Goal: Contribute content: Contribute content

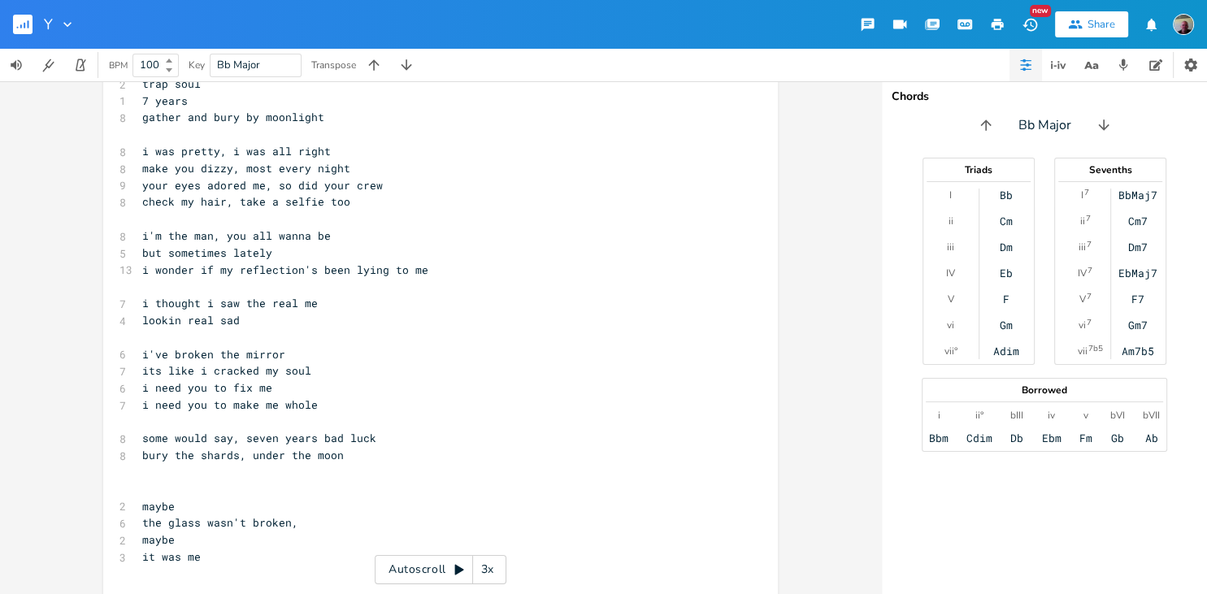
scroll to position [211, 0]
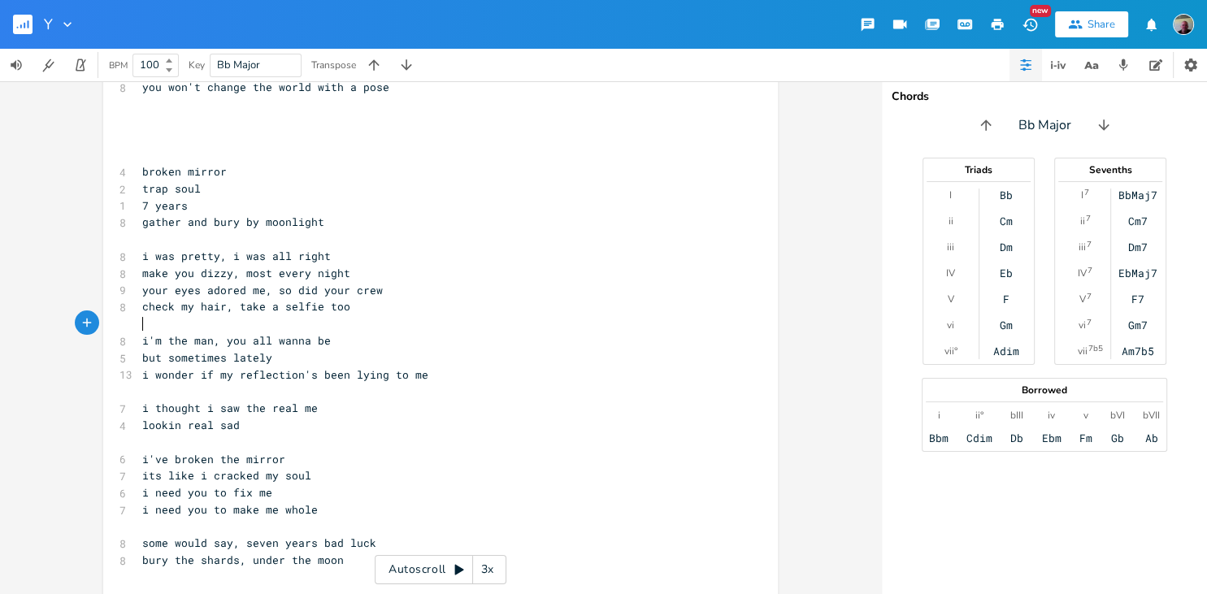
click at [172, 325] on pre "​" at bounding box center [432, 323] width 587 height 17
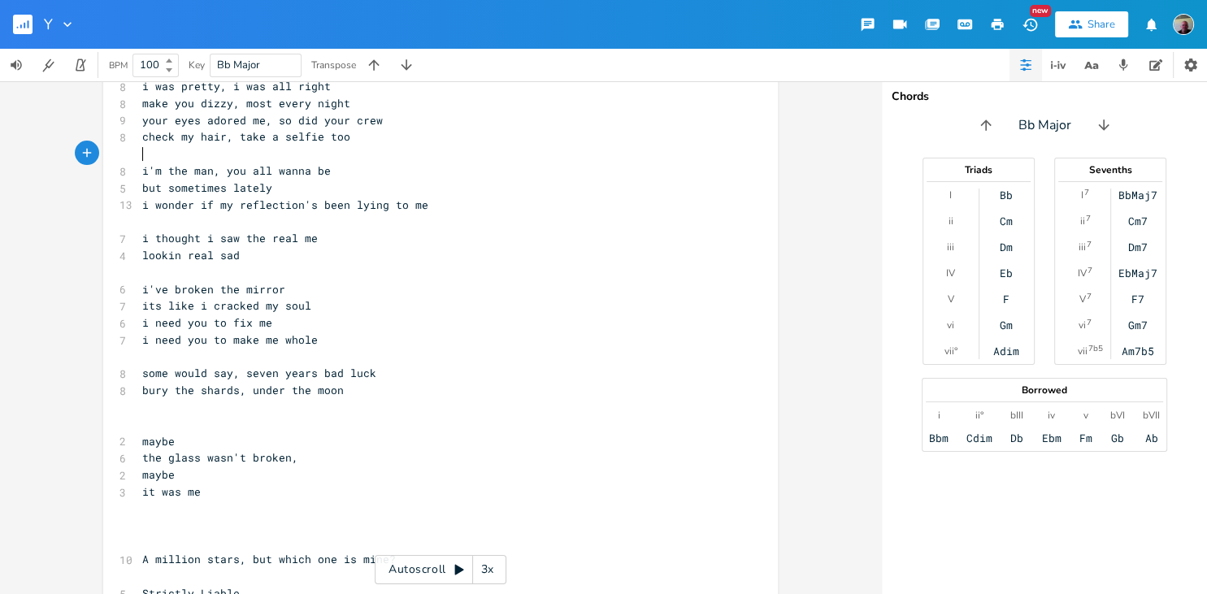
scroll to position [421, 0]
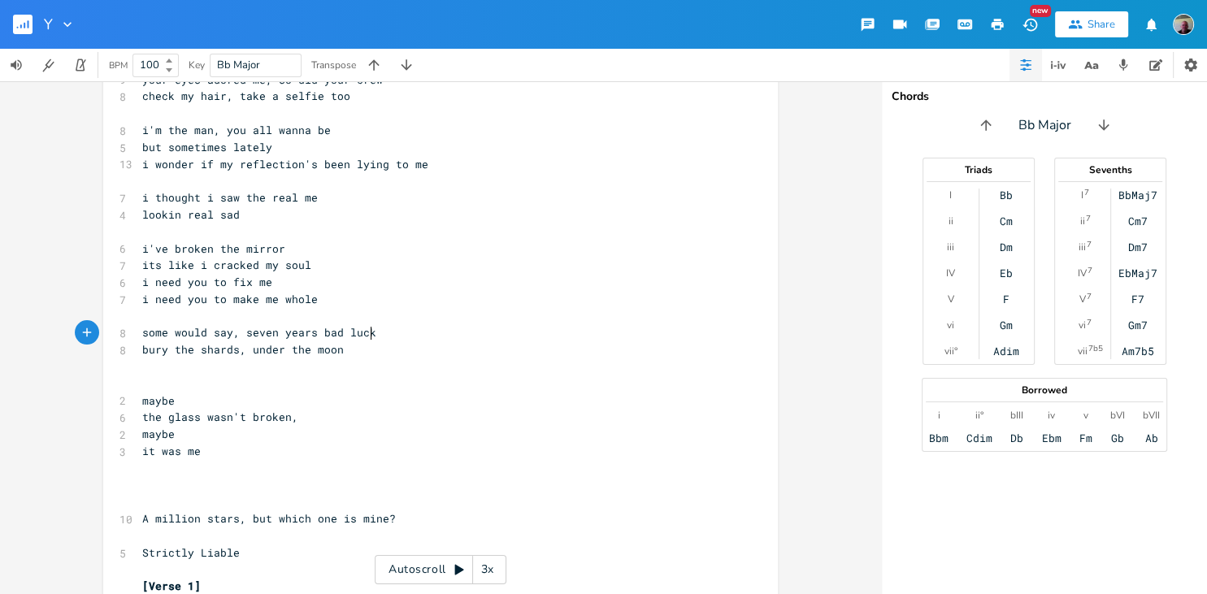
click at [375, 332] on pre "some would say, seven years bad luck" at bounding box center [432, 332] width 587 height 17
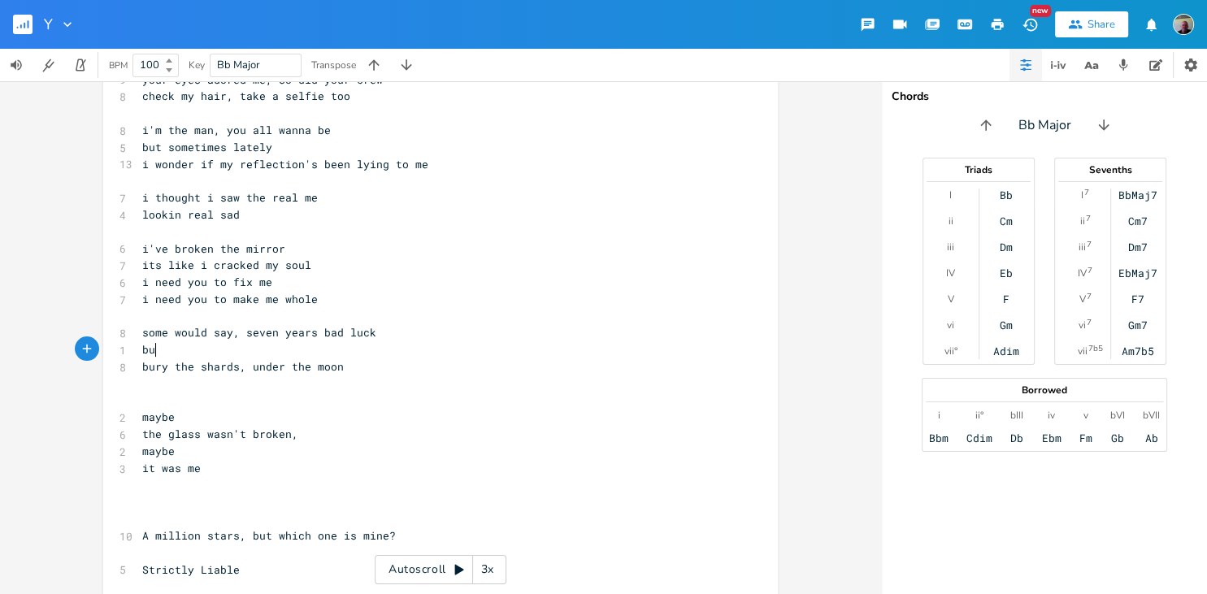
scroll to position [6, 0]
type textarea "but o"
type textarea "not me, I donm't gi"
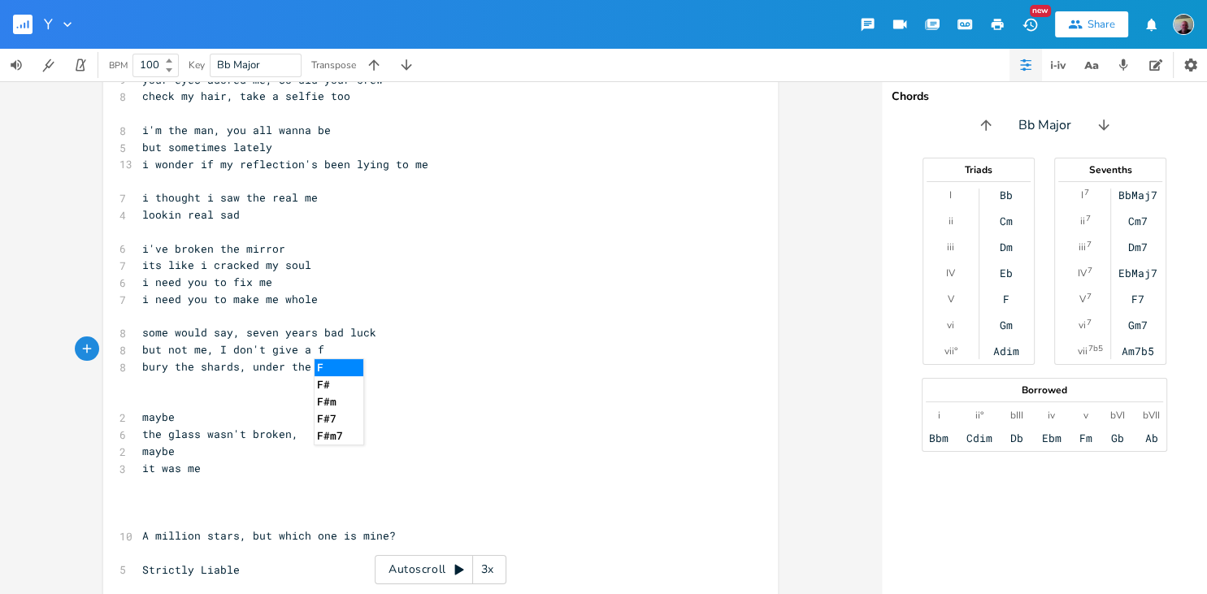
type textarea "n't give a f-"
click at [216, 384] on pre "​" at bounding box center [432, 384] width 587 height 17
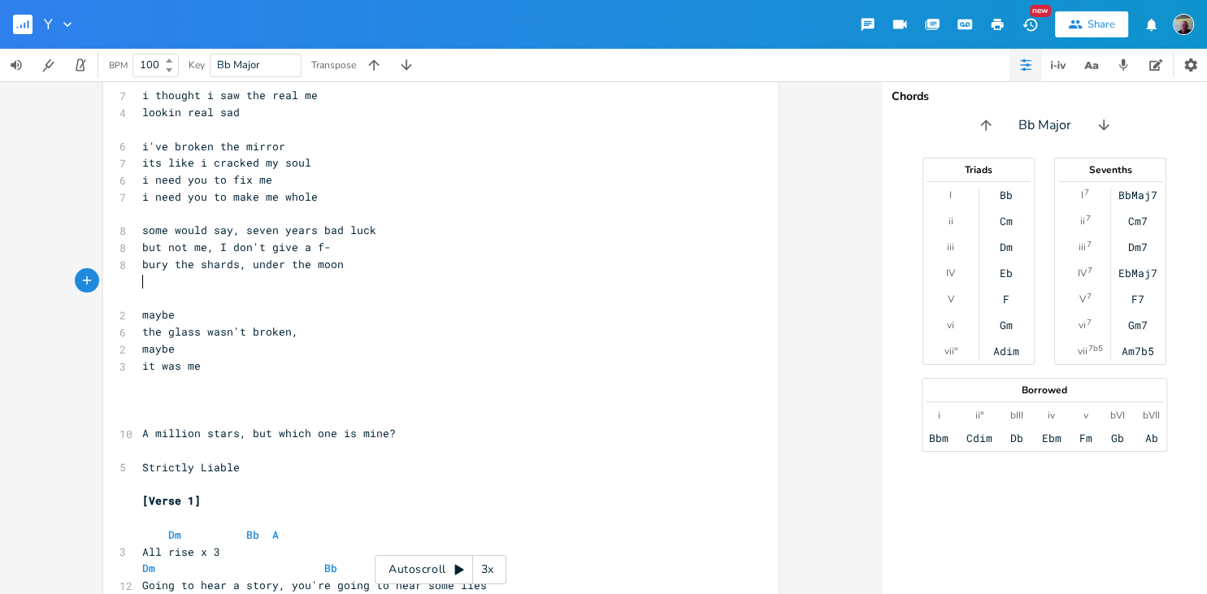
scroll to position [527, 0]
type textarea "under the"
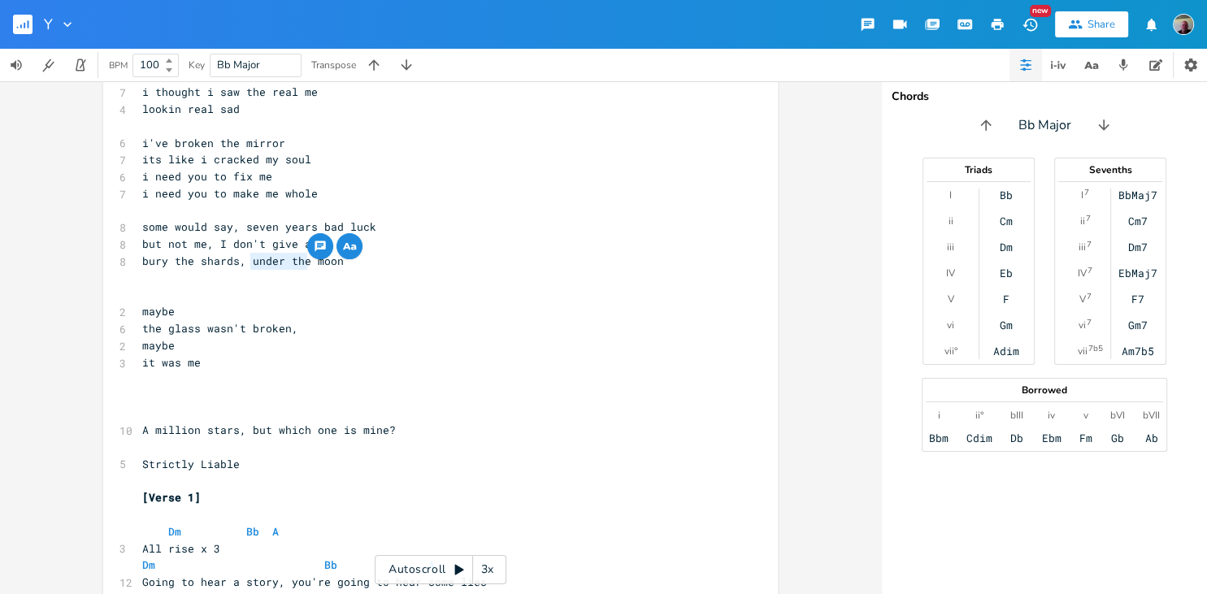
drag, startPoint x: 252, startPoint y: 265, endPoint x: 304, endPoint y: 265, distance: 52.0
click at [304, 265] on span "bury the shards, under the moon" at bounding box center [243, 261] width 202 height 15
click at [265, 270] on pre "​" at bounding box center [432, 278] width 587 height 17
type textarea "under the"
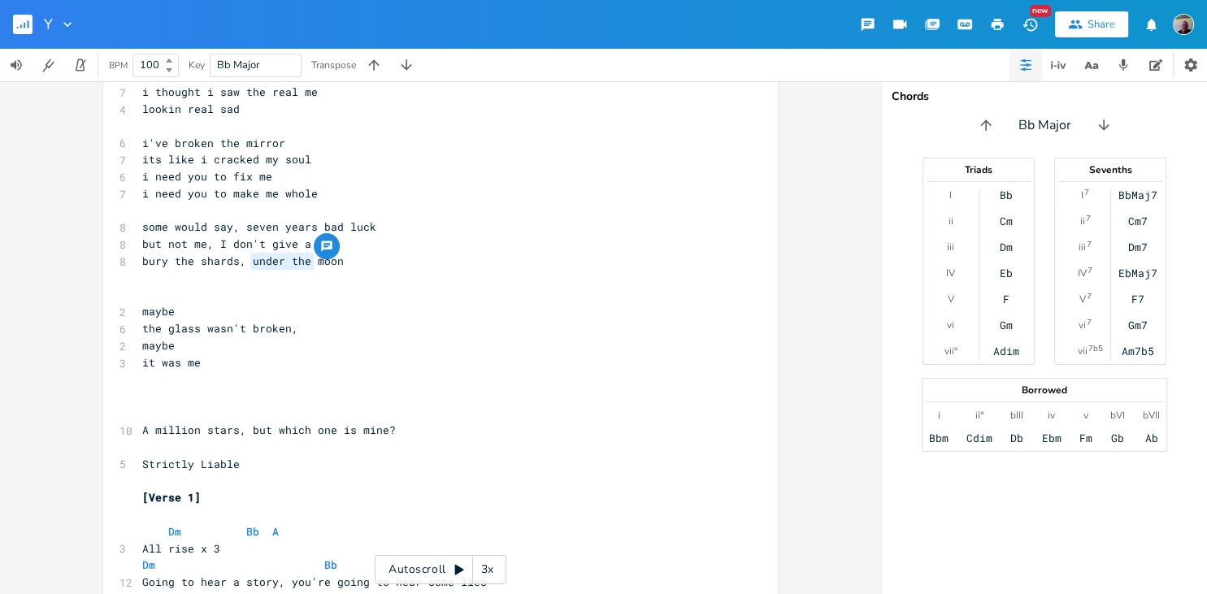
scroll to position [0, 55]
drag, startPoint x: 249, startPoint y: 263, endPoint x: 307, endPoint y: 267, distance: 58.7
click at [307, 267] on span "bury the shards, under the moon" at bounding box center [243, 261] width 202 height 15
click at [203, 284] on pre "​" at bounding box center [432, 278] width 587 height 17
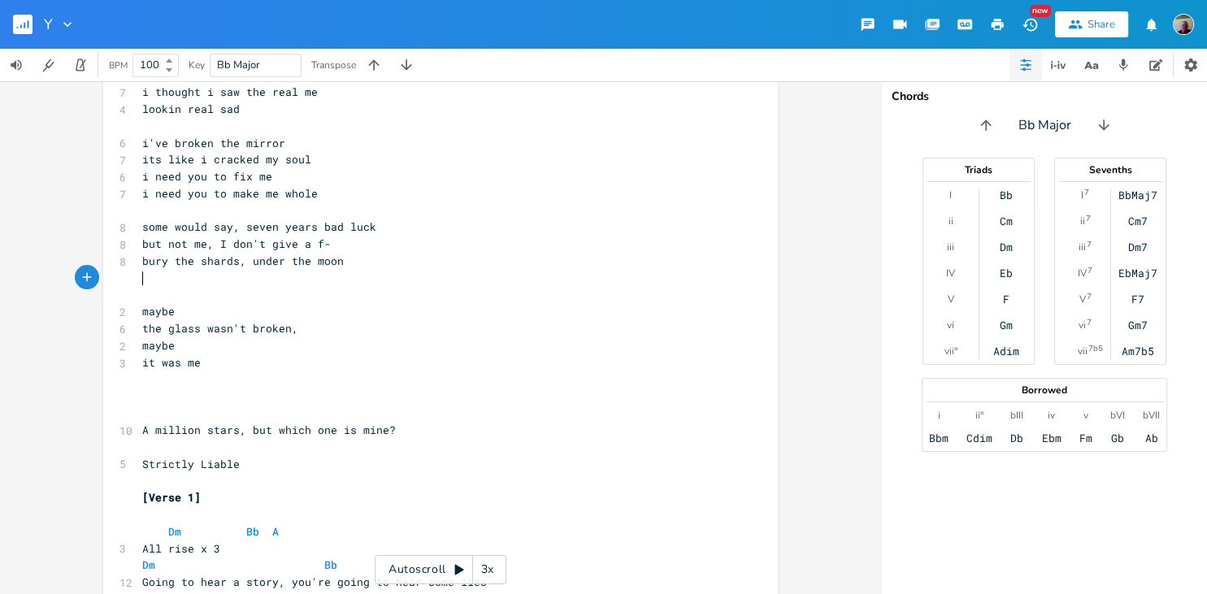
scroll to position [421, 0]
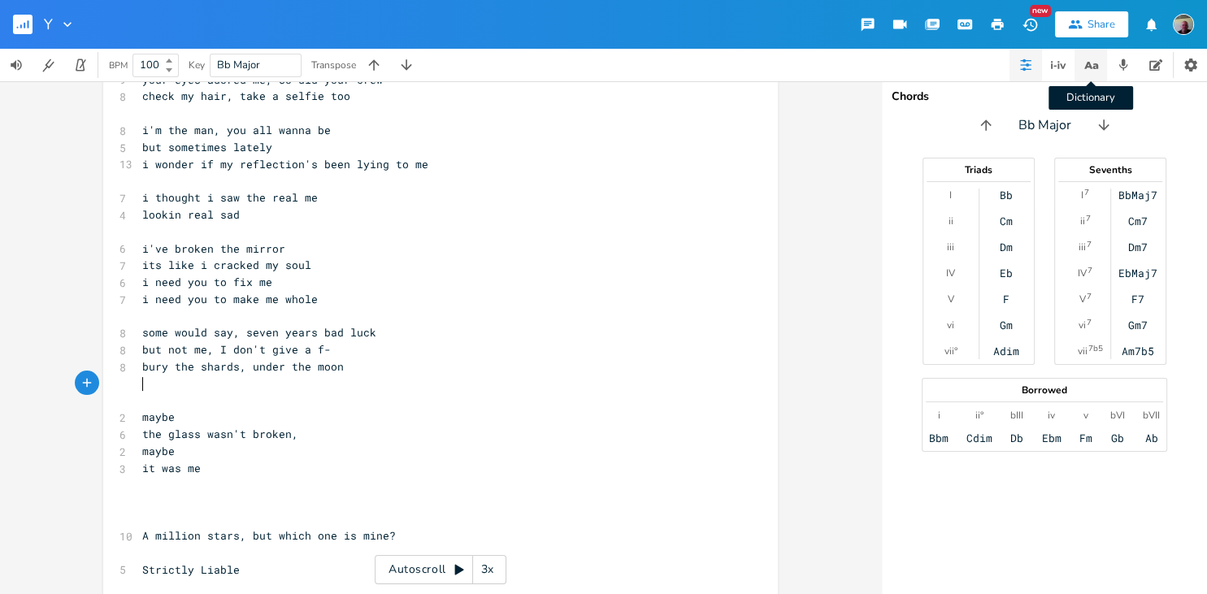
click at [1086, 64] on icon "button" at bounding box center [1088, 65] width 8 height 7
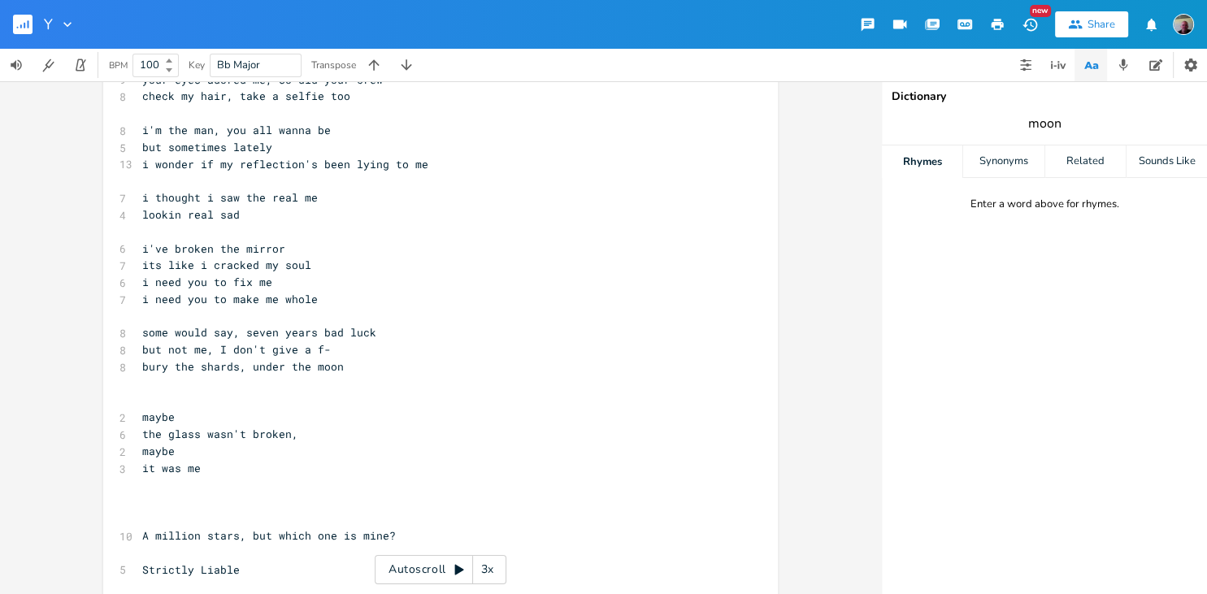
type input "moon"
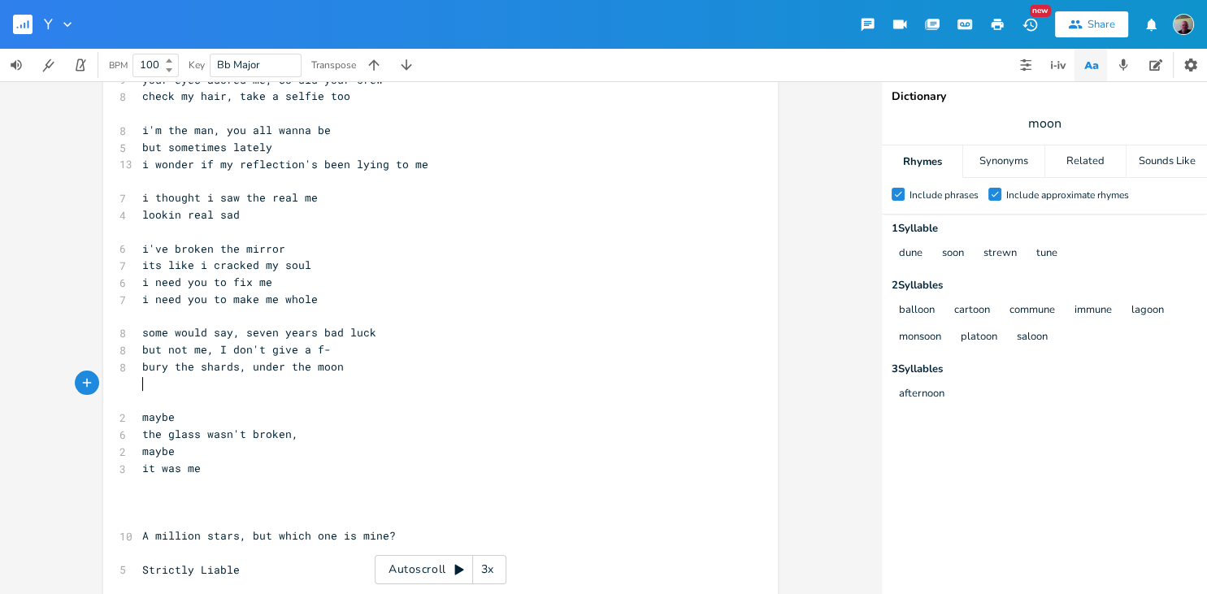
click at [183, 385] on pre "​" at bounding box center [432, 384] width 587 height 17
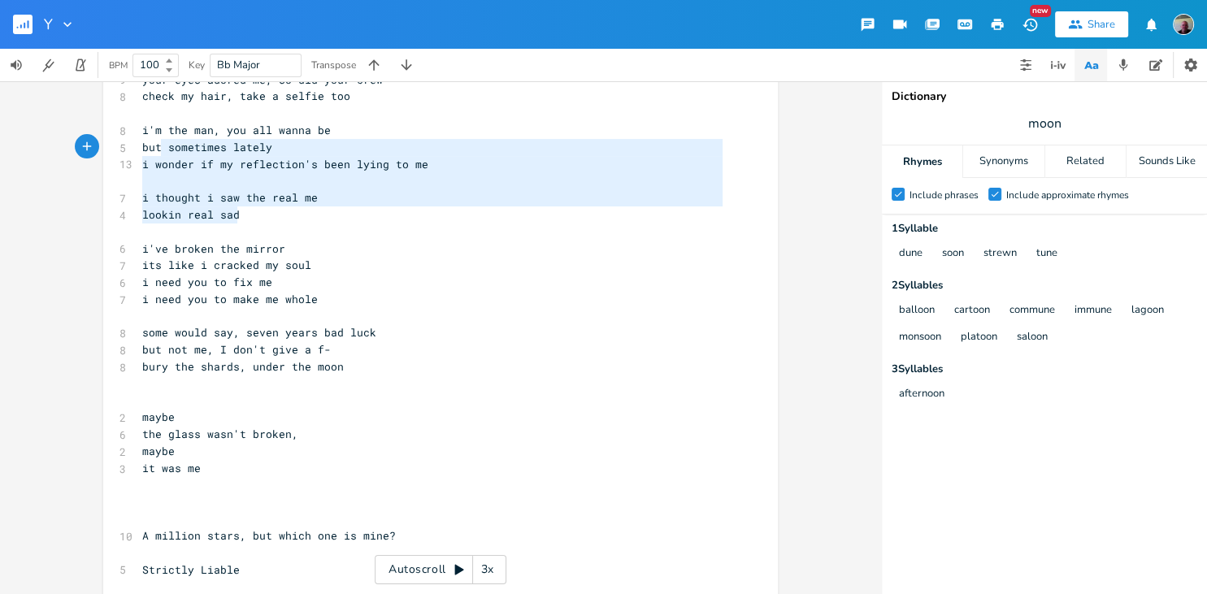
scroll to position [88, 85]
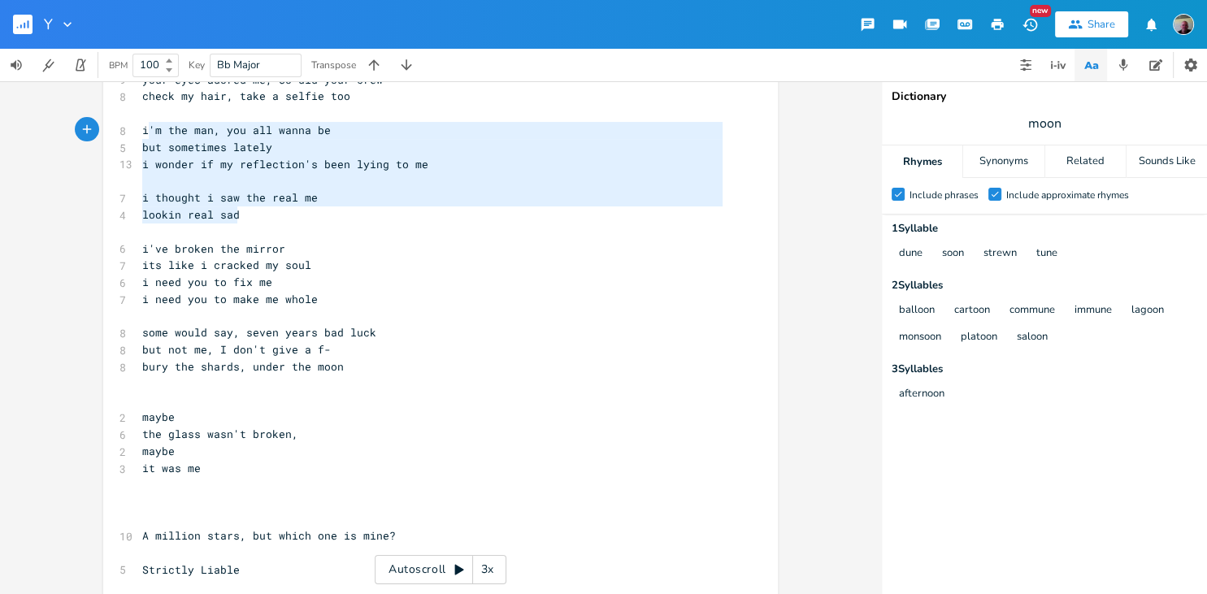
type textarea "i'm the man, you all wanna be but sometimes lately i wonder if my reflection's …"
drag, startPoint x: 252, startPoint y: 216, endPoint x: 141, endPoint y: 130, distance: 140.2
click at [160, 385] on pre "​" at bounding box center [432, 384] width 587 height 17
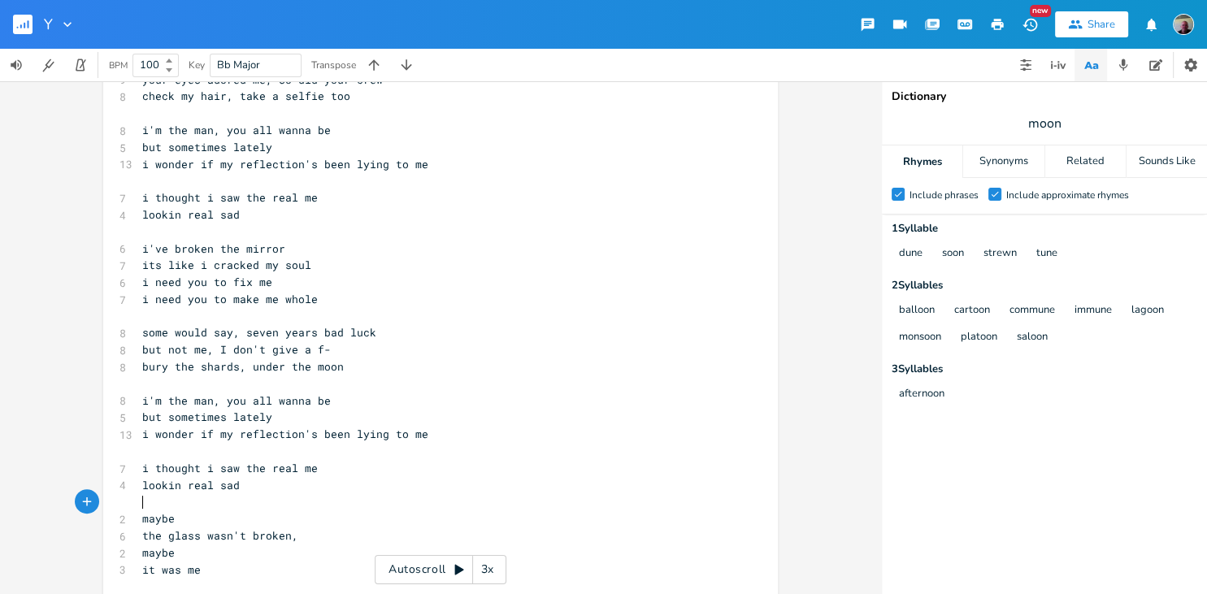
click at [149, 499] on pre "​" at bounding box center [432, 501] width 587 height 17
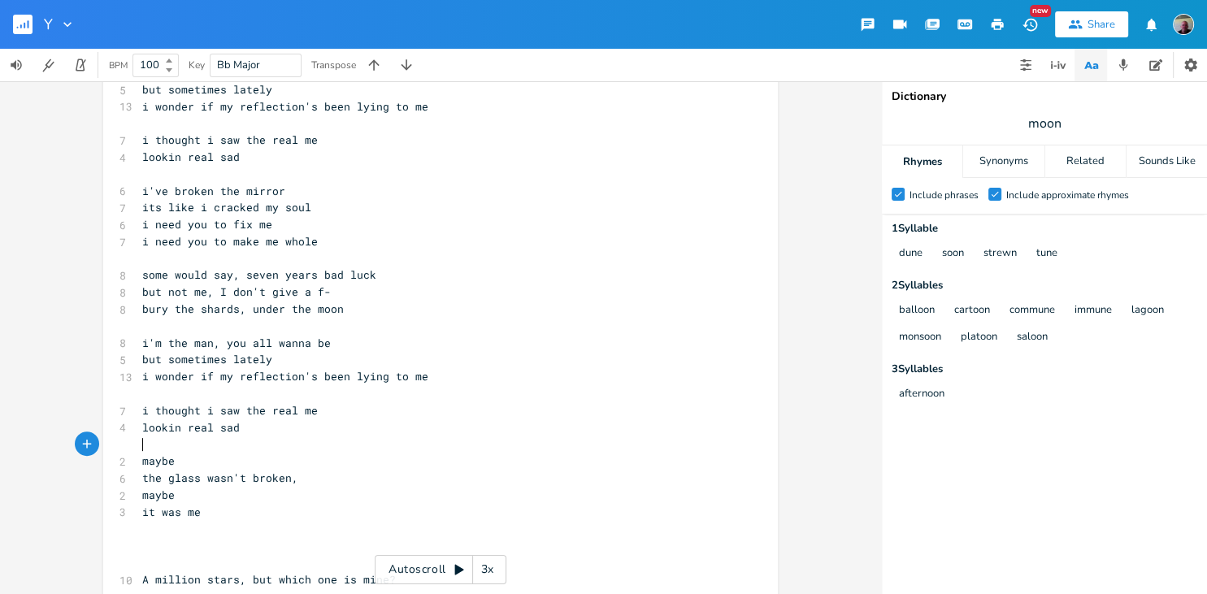
scroll to position [527, 0]
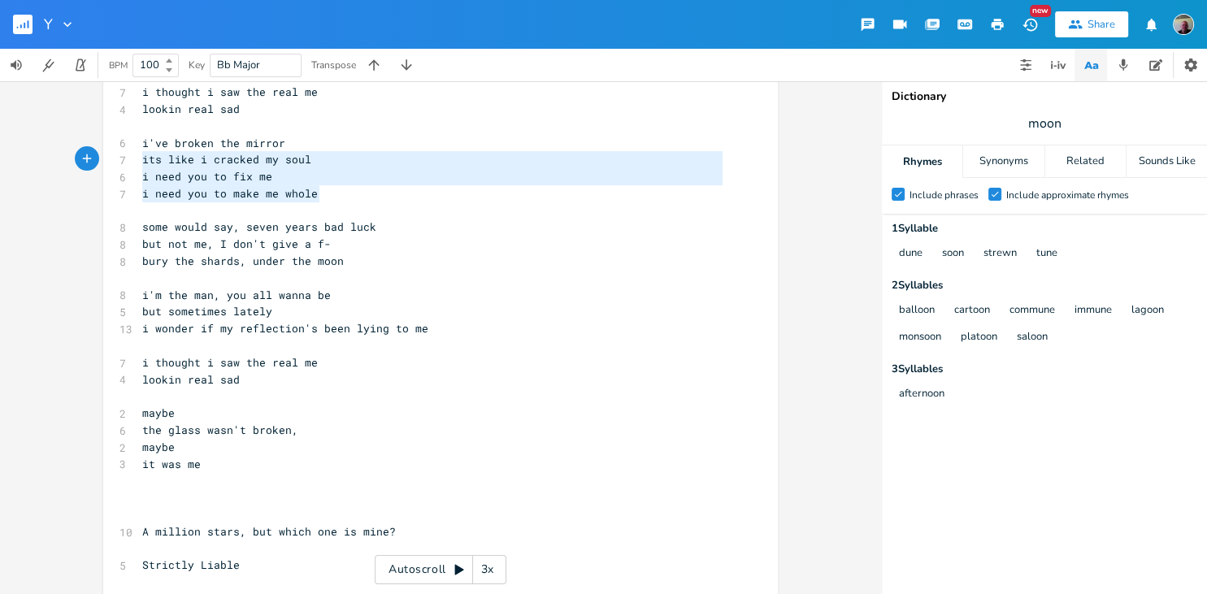
type textarea "i've broken the mirror its like i cracked my soul i need you to fix me i need y…"
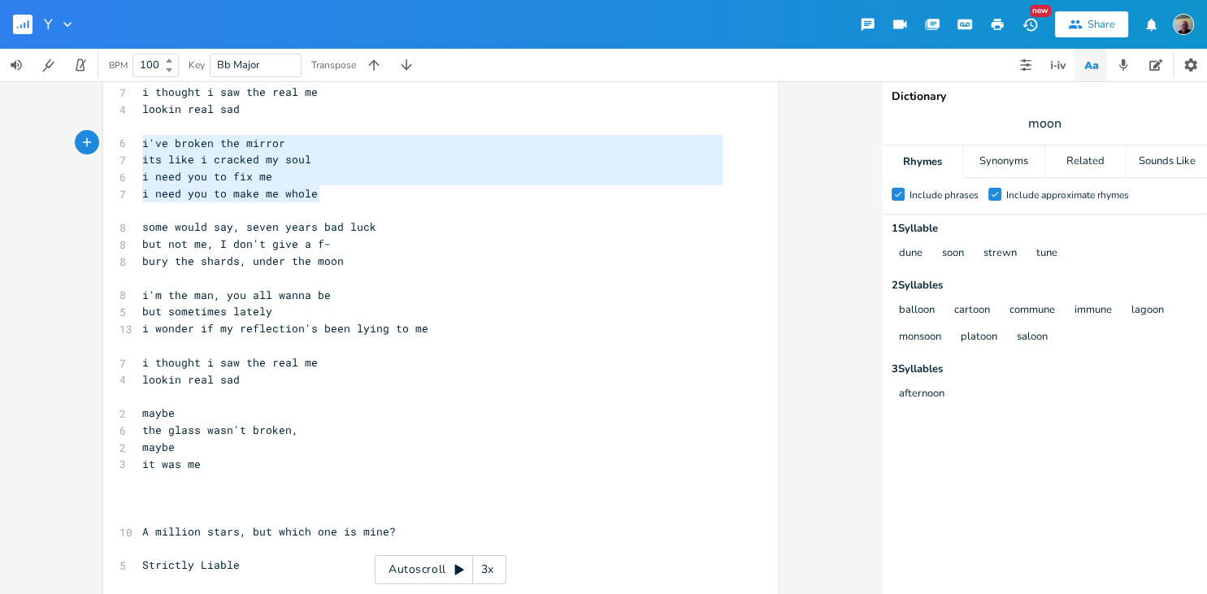
drag, startPoint x: 327, startPoint y: 198, endPoint x: 101, endPoint y: 148, distance: 231.5
click at [95, 143] on div "i've broken the mirror its like i cracked my soul i need you to fix me i need y…" at bounding box center [440, 337] width 881 height 513
click at [161, 395] on pre "​" at bounding box center [432, 396] width 587 height 17
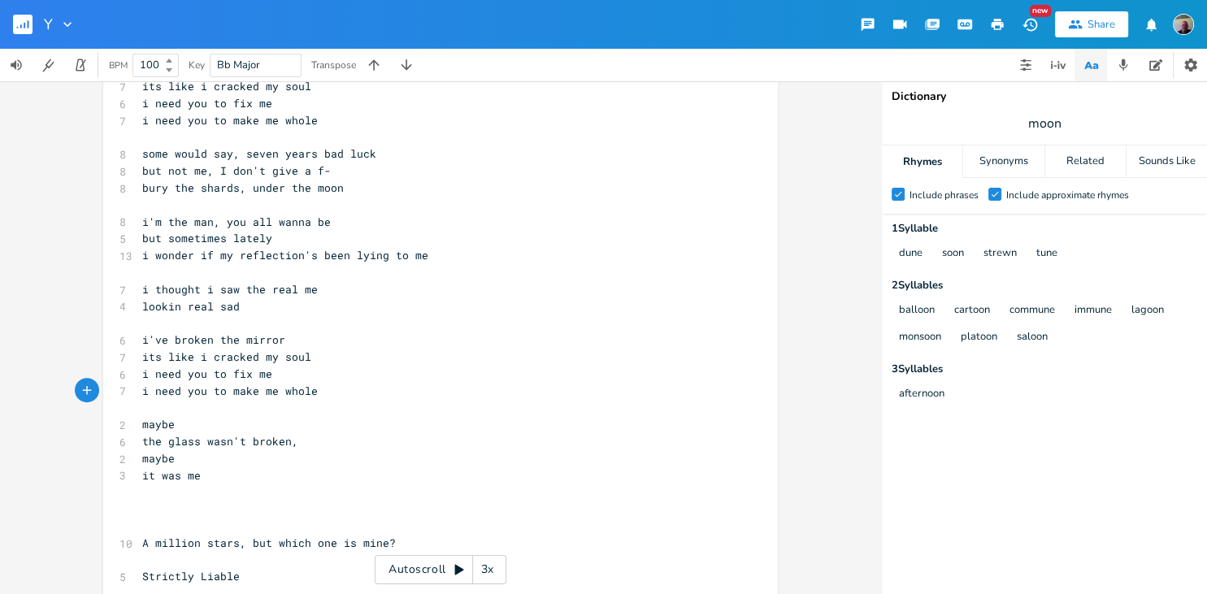
scroll to position [632, 0]
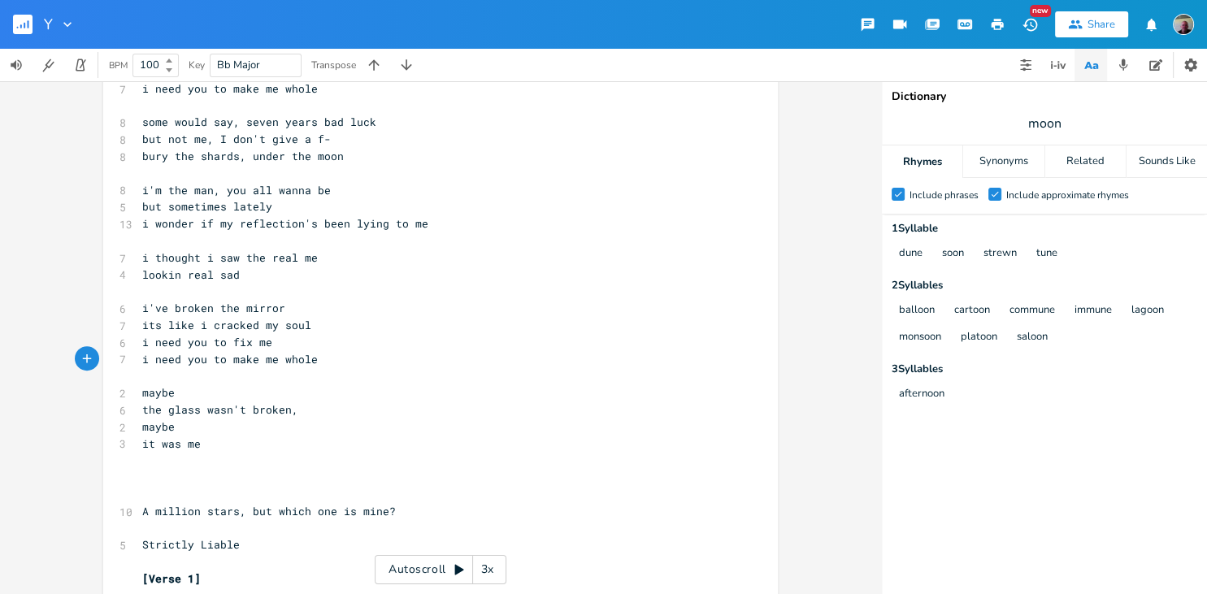
click at [169, 469] on pre "​" at bounding box center [432, 477] width 587 height 17
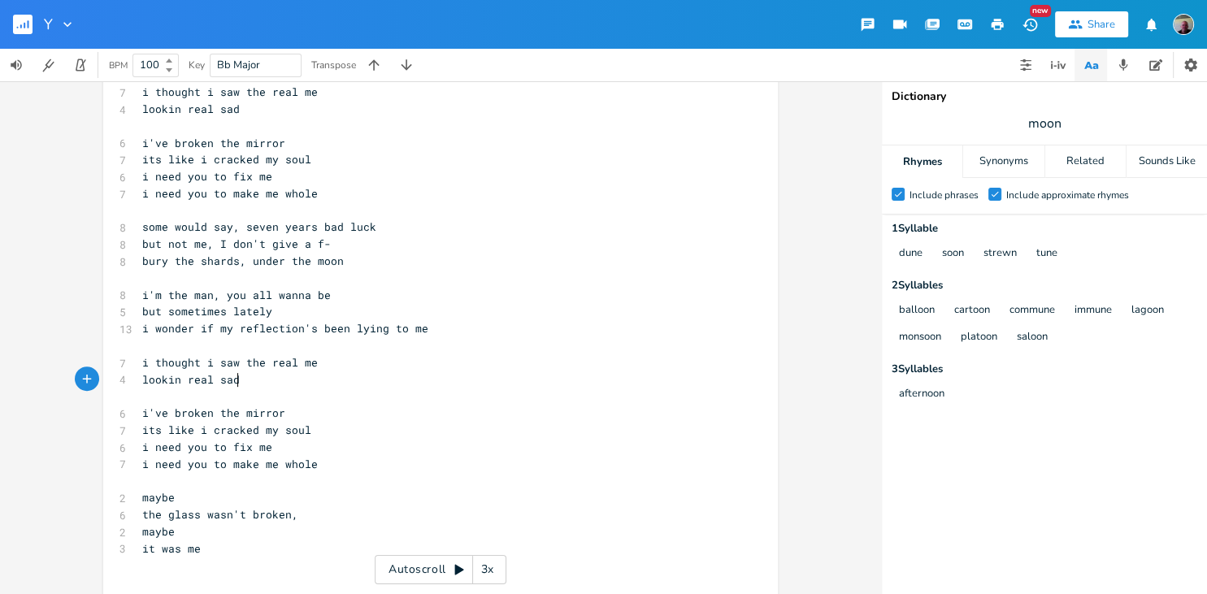
scroll to position [17, 0]
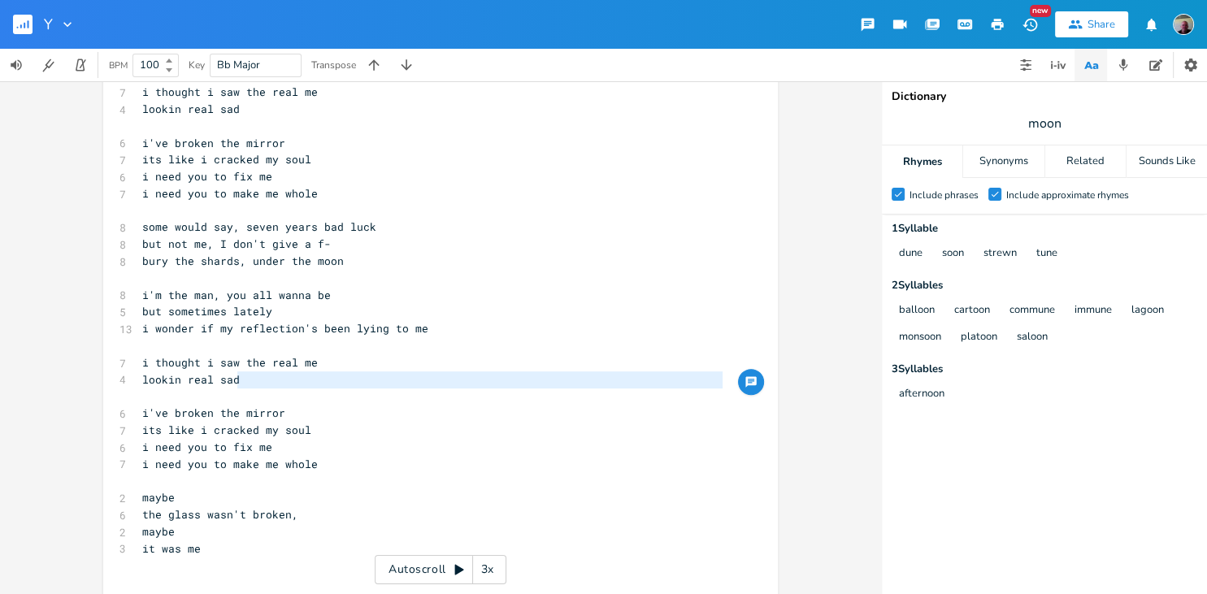
drag, startPoint x: 254, startPoint y: 379, endPoint x: 149, endPoint y: 389, distance: 105.4
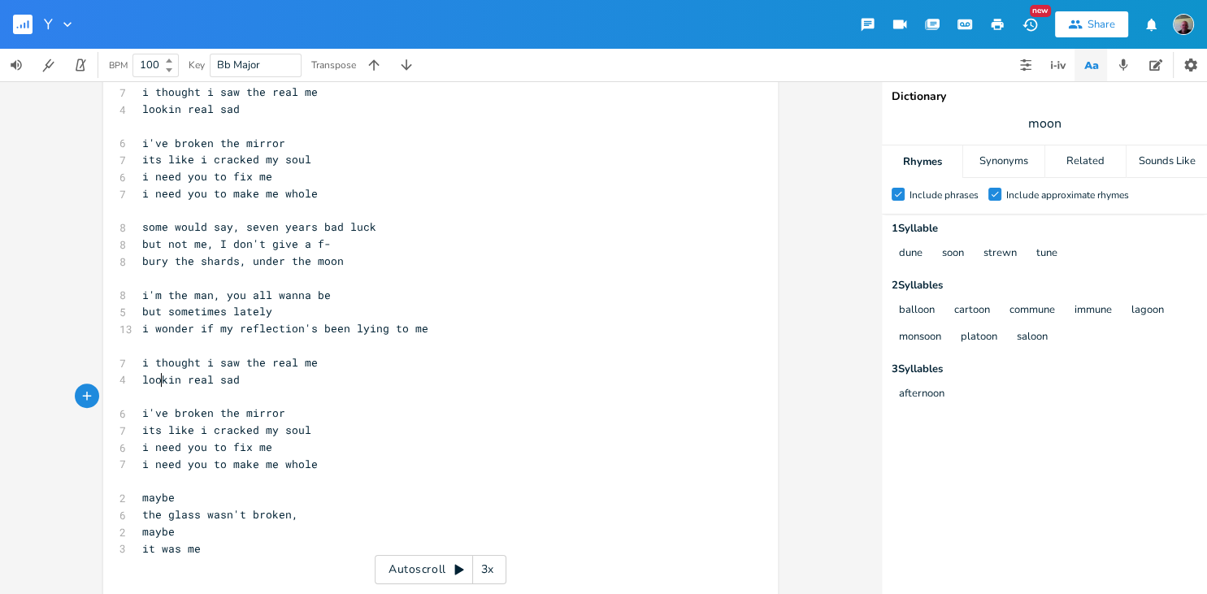
scroll to position [4, 0]
click at [161, 379] on span "lookin real sad" at bounding box center [191, 379] width 98 height 15
type textarea "lookin real sa"
drag, startPoint x: 141, startPoint y: 382, endPoint x: 233, endPoint y: 382, distance: 91.9
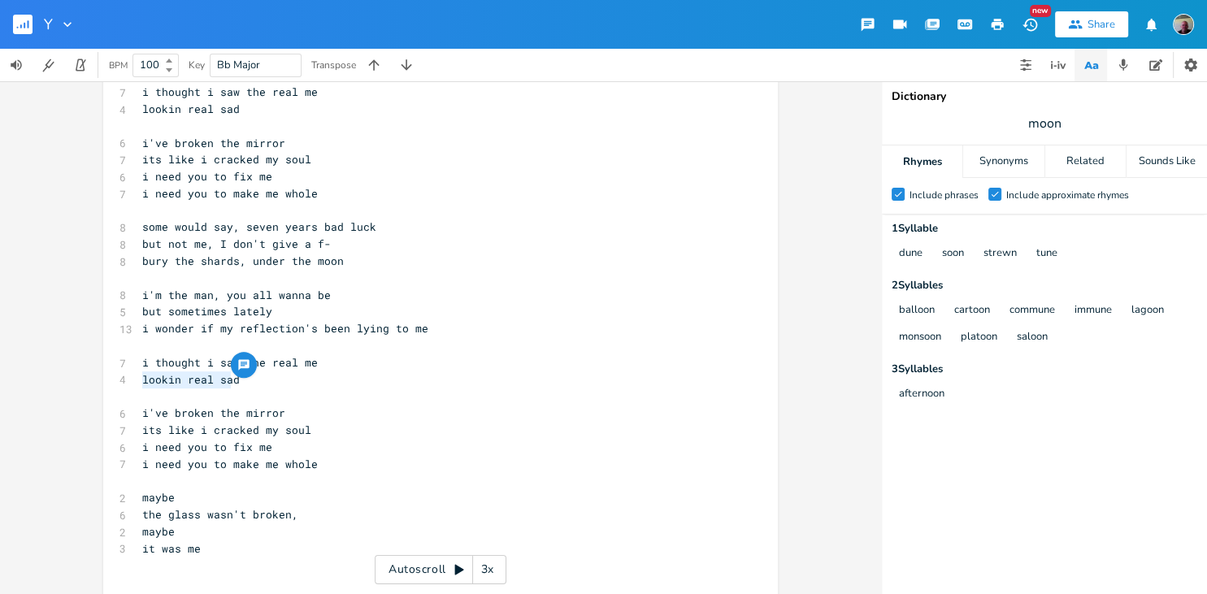
click at [233, 382] on pre "lookin real sad" at bounding box center [432, 379] width 587 height 17
click at [264, 383] on pre "lookin real sad" at bounding box center [432, 379] width 587 height 17
type textarea "ad"
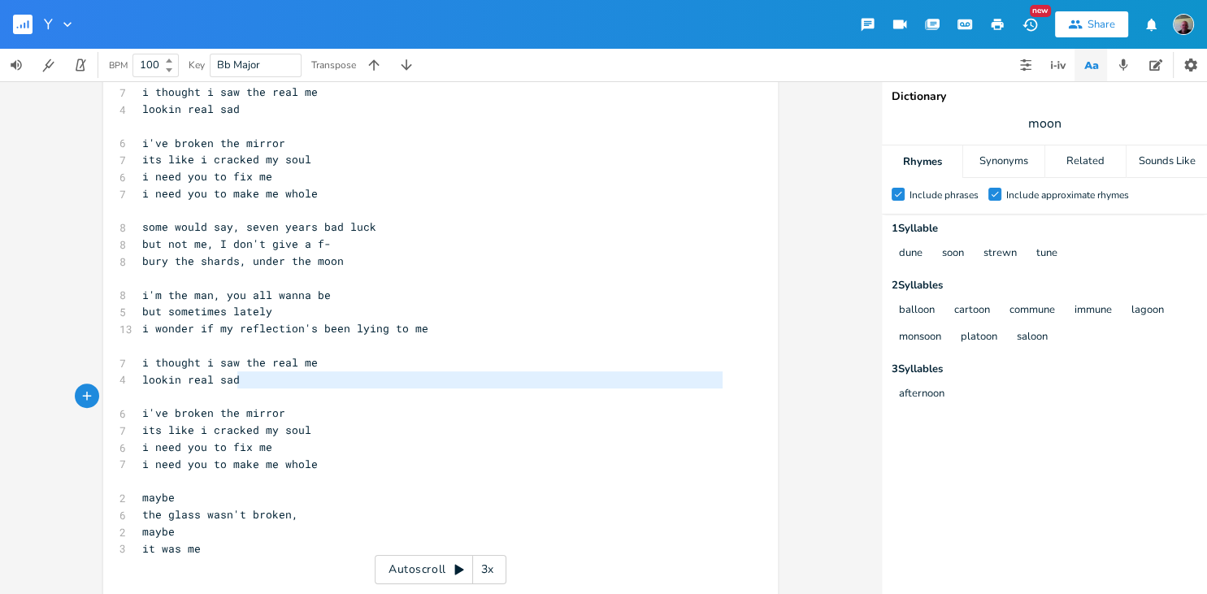
scroll to position [17, 0]
type textarea "lookin real sad"
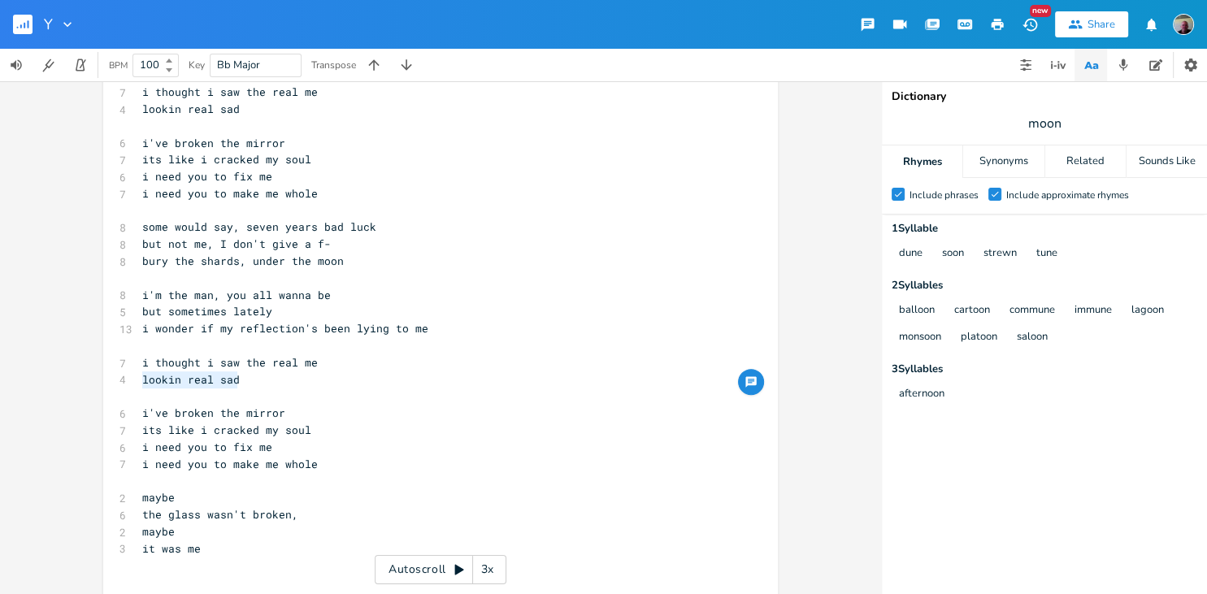
drag, startPoint x: 242, startPoint y: 379, endPoint x: 141, endPoint y: 386, distance: 101.1
click at [141, 386] on pre "lookin real sad" at bounding box center [432, 379] width 587 height 17
click at [193, 387] on pre "lookin real sad" at bounding box center [432, 379] width 587 height 17
type textarea "lookin real sad"
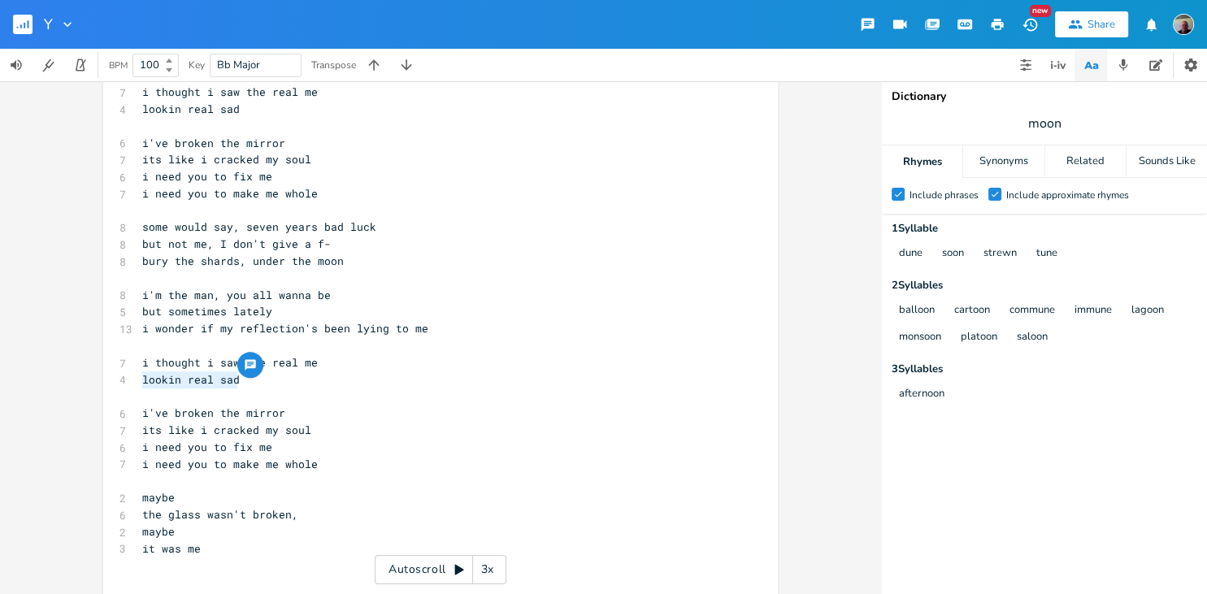
scroll to position [4, 84]
drag, startPoint x: 237, startPoint y: 379, endPoint x: 144, endPoint y: 388, distance: 93.9
click at [144, 388] on pre "lookin real sad" at bounding box center [432, 379] width 587 height 17
type textarea "mean"
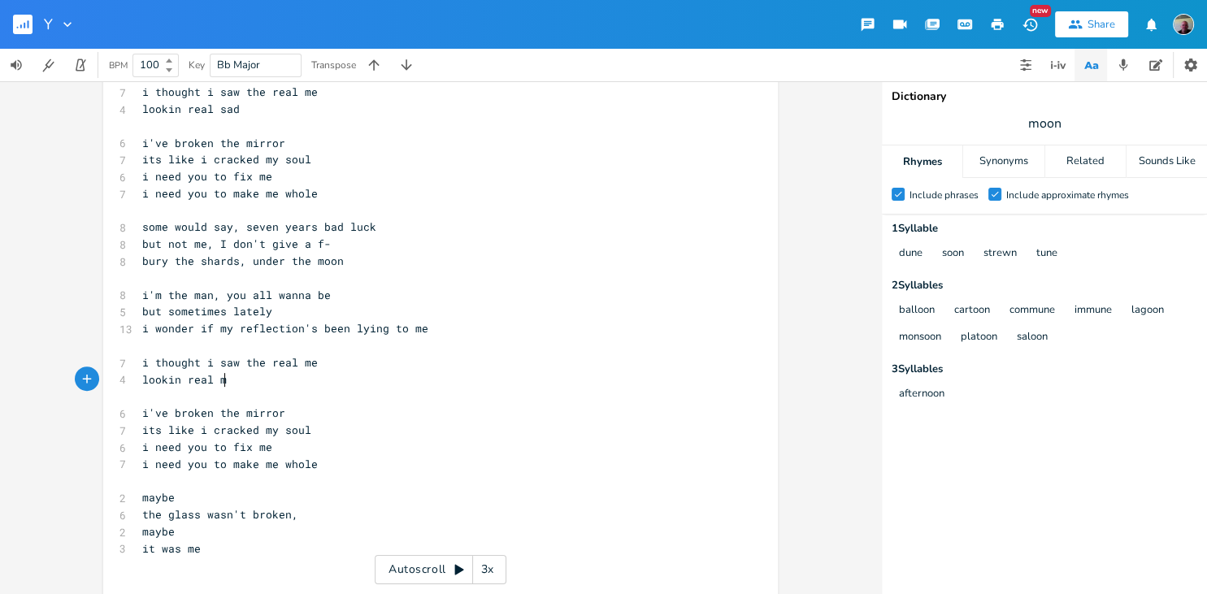
scroll to position [4, 31]
click at [302, 367] on span "i thought i saw the real me" at bounding box center [230, 362] width 176 height 15
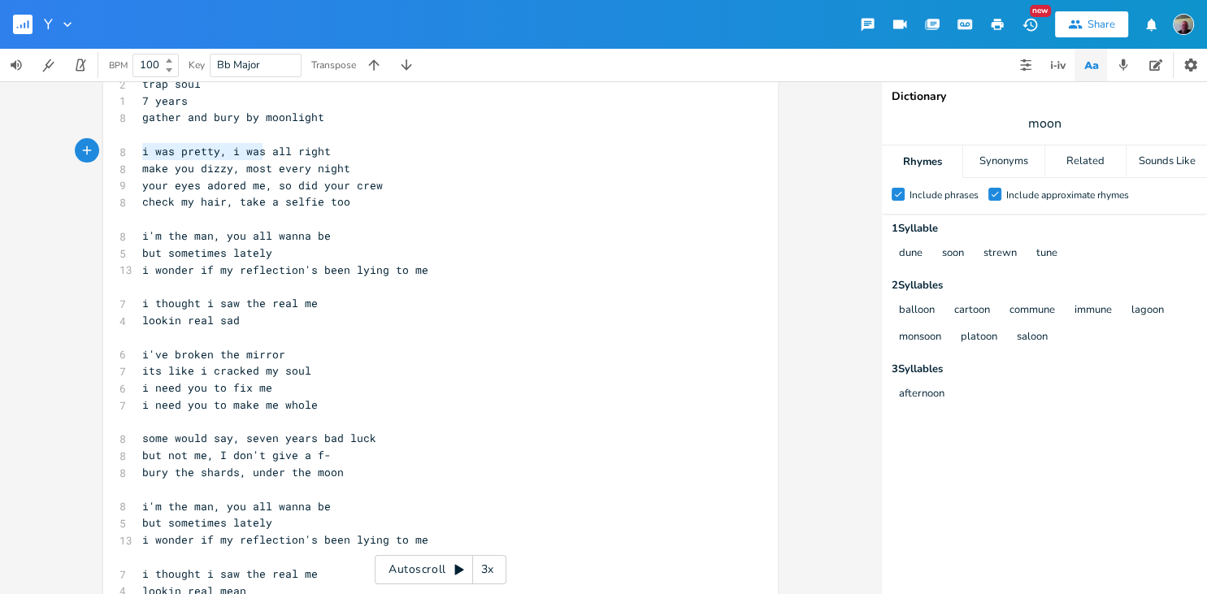
scroll to position [4, 121]
type textarea "i was pretty, i was all right"
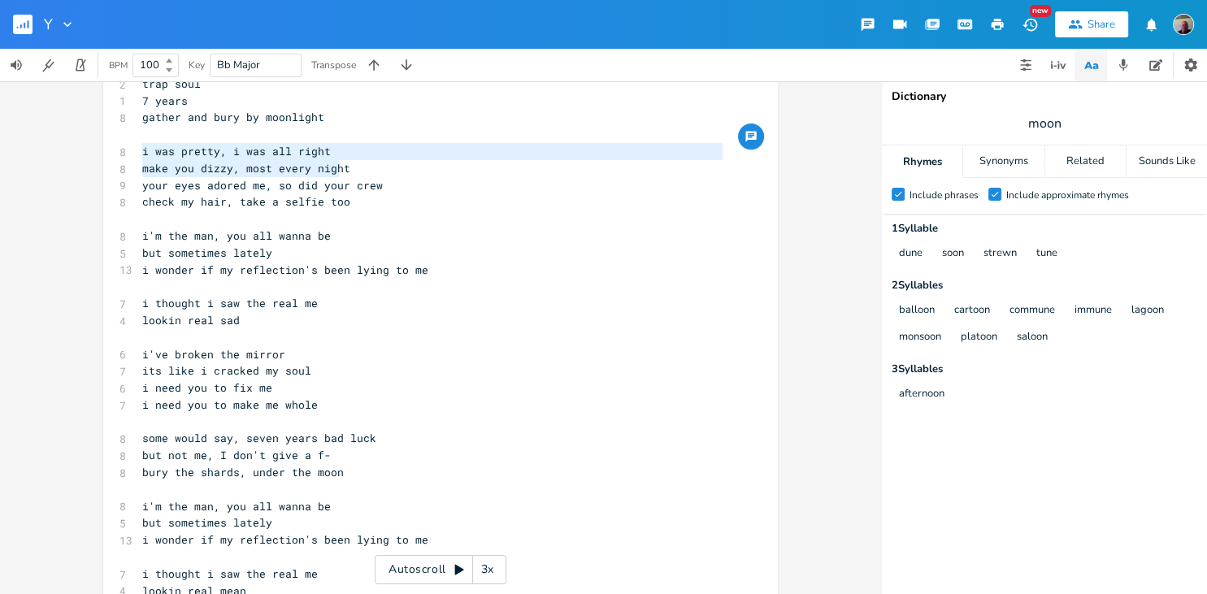
type textarea "i was pretty, i was all right"
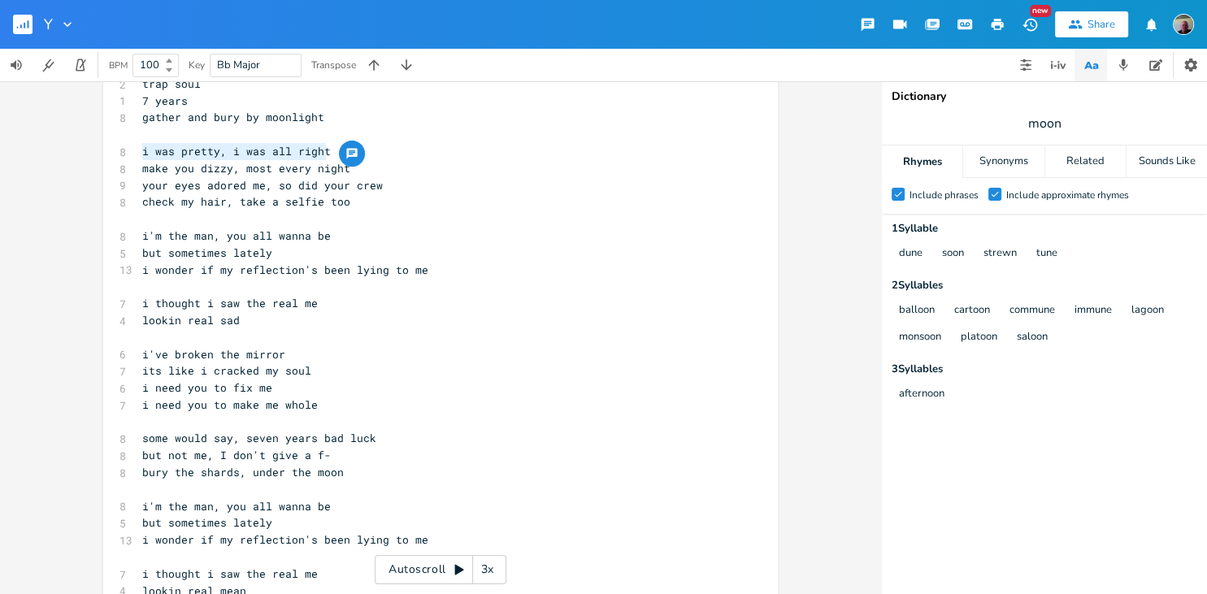
scroll to position [4, 152]
drag, startPoint x: 145, startPoint y: 151, endPoint x: 340, endPoint y: 153, distance: 195.1
click at [340, 153] on pre "i was pretty, i was all right" at bounding box center [432, 151] width 587 height 17
click at [232, 181] on span "your eyes adored me, so did your crew" at bounding box center [262, 185] width 241 height 15
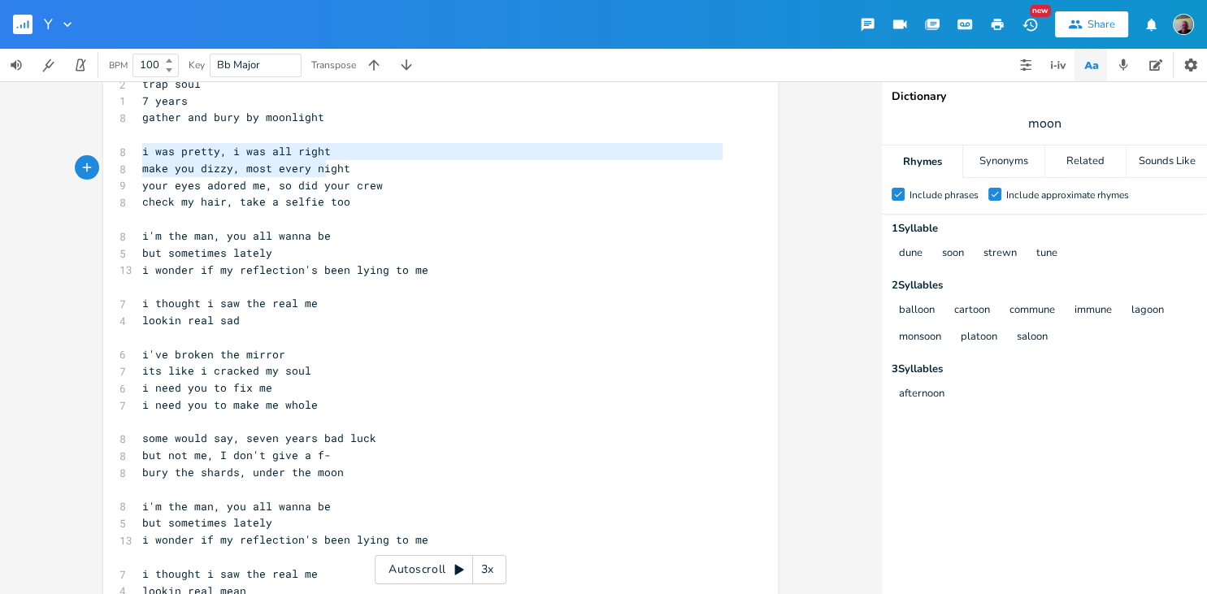
type textarea "i was pretty, i was all right make you dizzy, most every night"
drag, startPoint x: 141, startPoint y: 150, endPoint x: 349, endPoint y: 169, distance: 208.1
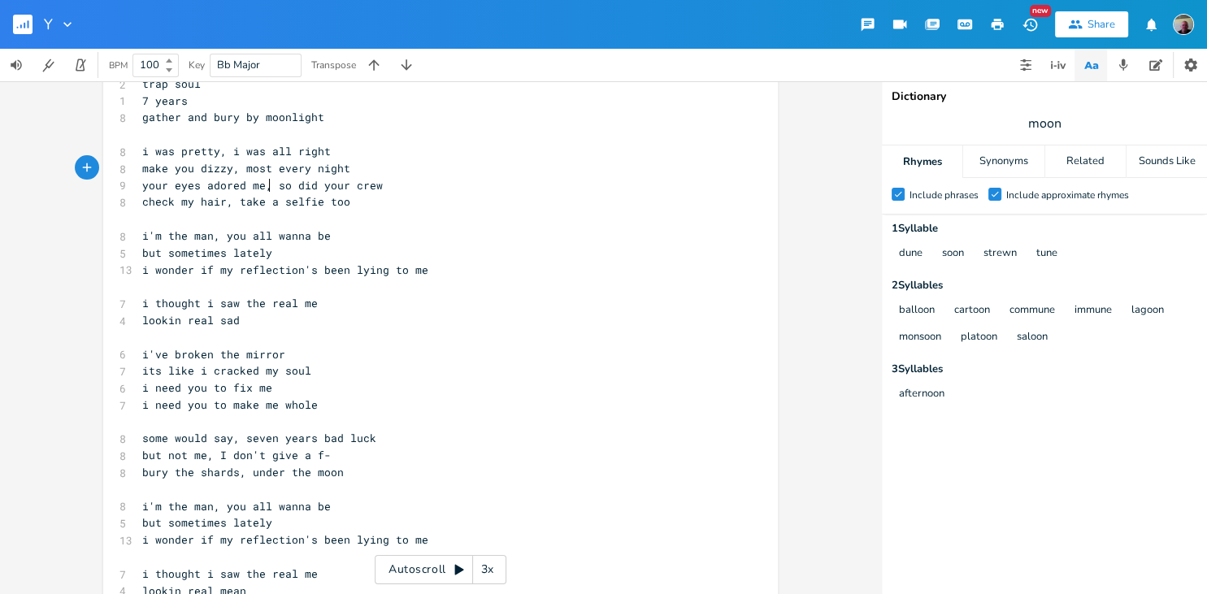
scroll to position [4, 0]
click at [268, 184] on span "your eyes adored me, so did your crew" at bounding box center [262, 185] width 241 height 15
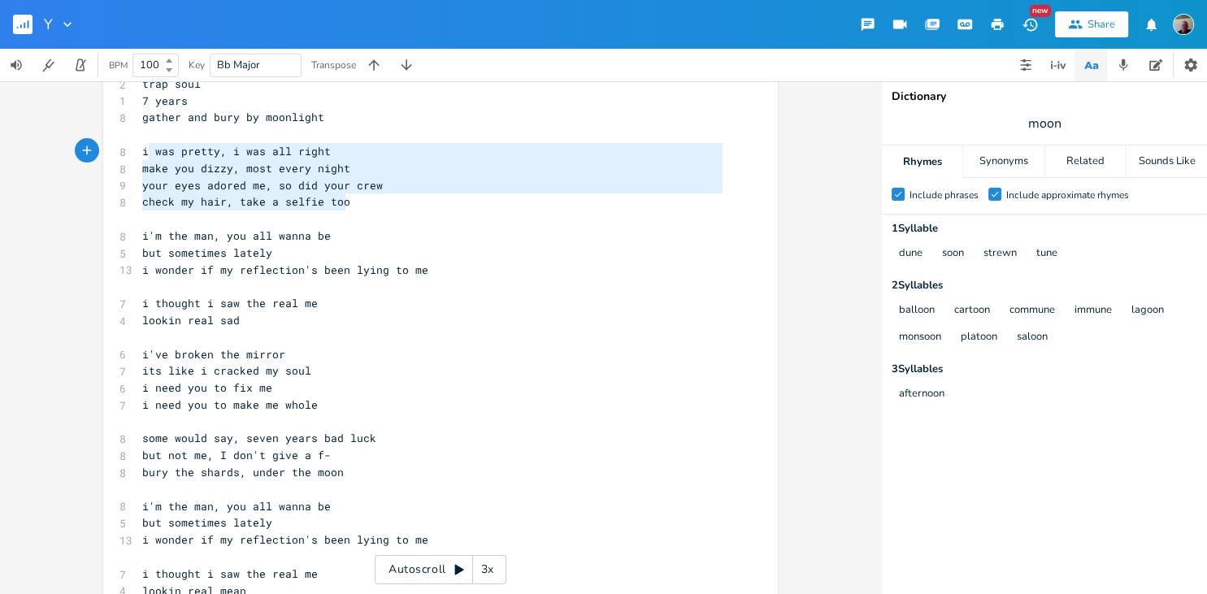
type textarea "i was pretty, i was all right make you dizzy, most every night your eyes adored…"
drag, startPoint x: 353, startPoint y: 203, endPoint x: 129, endPoint y: 150, distance: 229.9
click at [161, 167] on span "make you dizzy, most every night" at bounding box center [246, 168] width 208 height 15
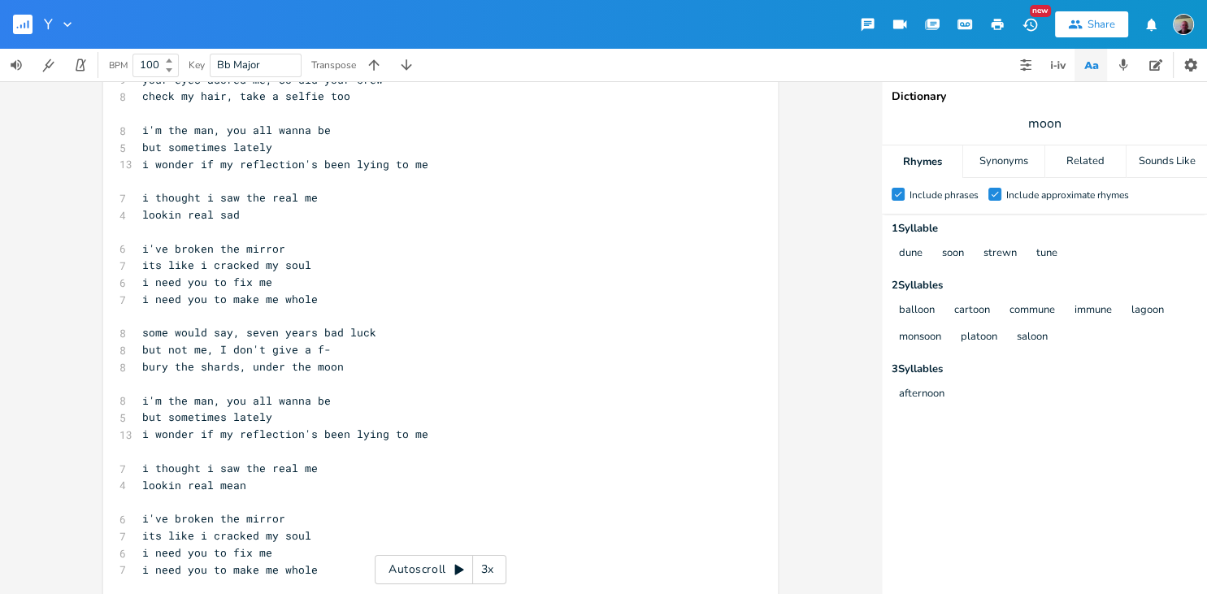
scroll to position [527, 0]
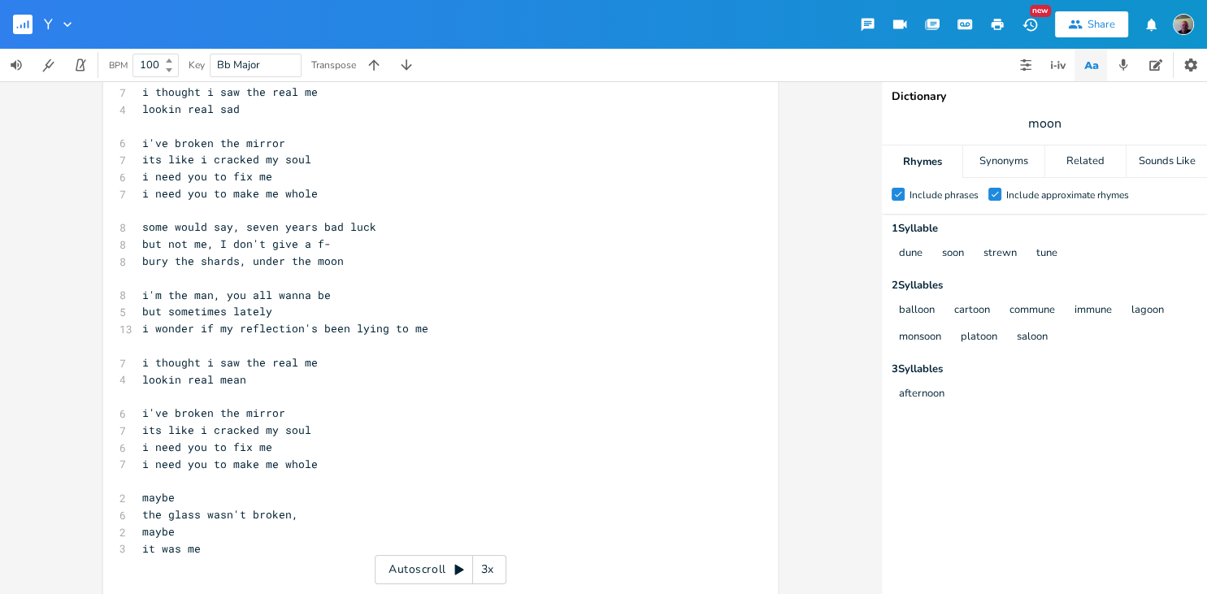
click at [227, 281] on pre "​" at bounding box center [432, 278] width 587 height 17
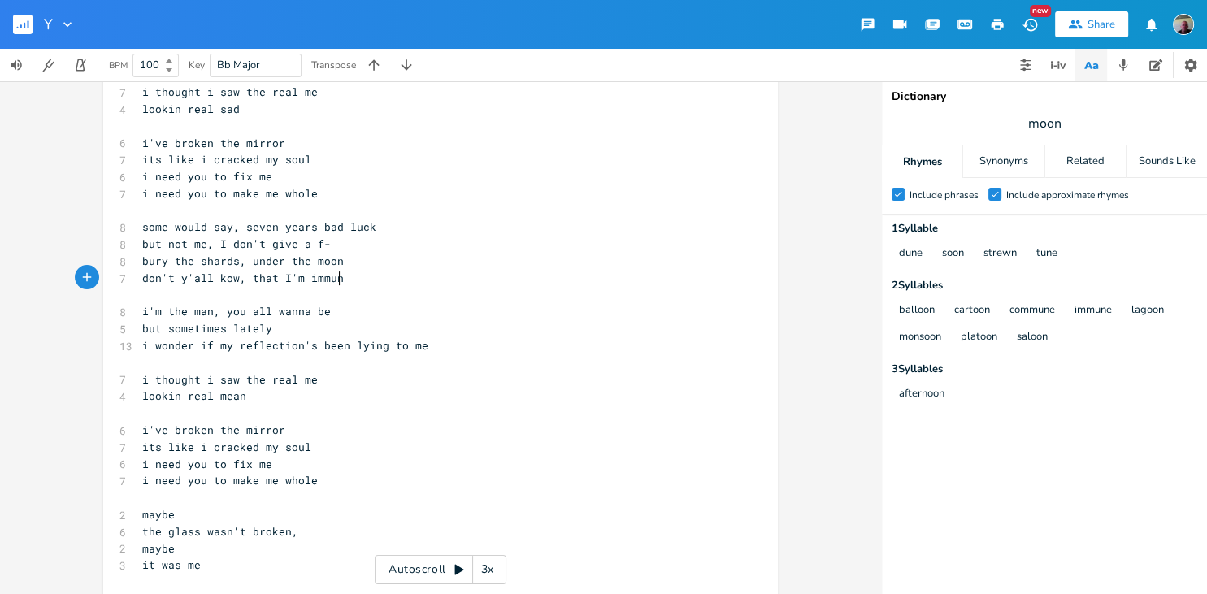
scroll to position [4, 184]
type textarea "don't y'all kow, that I'm immune"
click at [224, 280] on span "don't y'all kow, that I'm immune" at bounding box center [246, 278] width 208 height 15
type textarea "n"
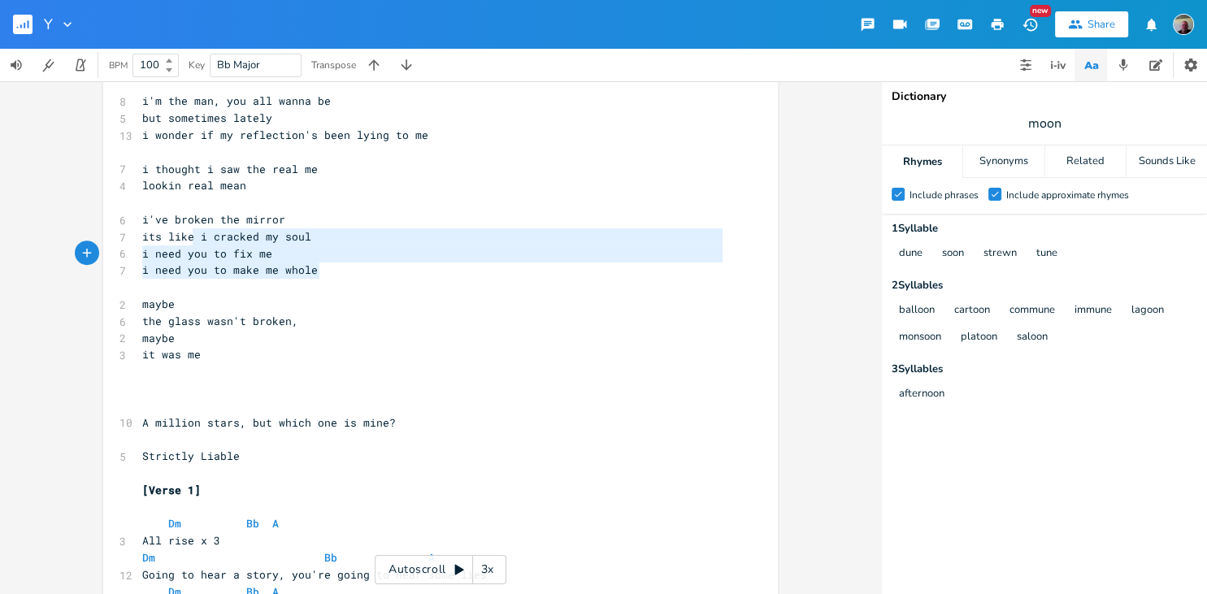
scroll to position [39, 172]
type textarea "i've broken the mirror its like i cracked my soul i need you to fix me i need y…"
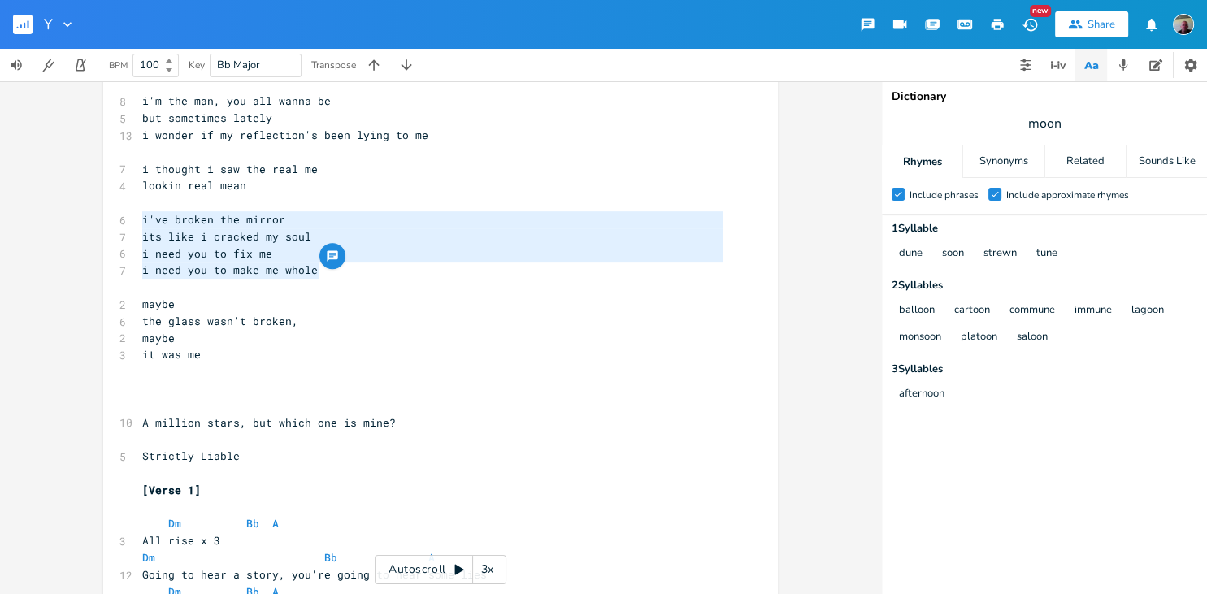
drag, startPoint x: 324, startPoint y: 271, endPoint x: 132, endPoint y: 224, distance: 197.5
click at [157, 385] on pre "​" at bounding box center [432, 388] width 587 height 17
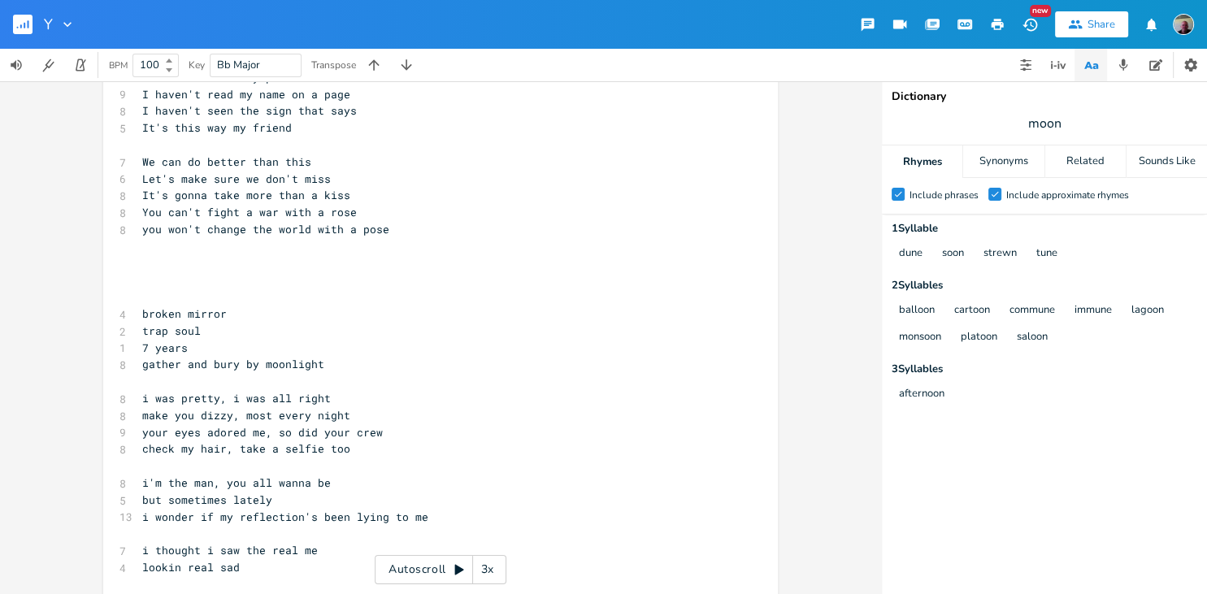
scroll to position [0, 0]
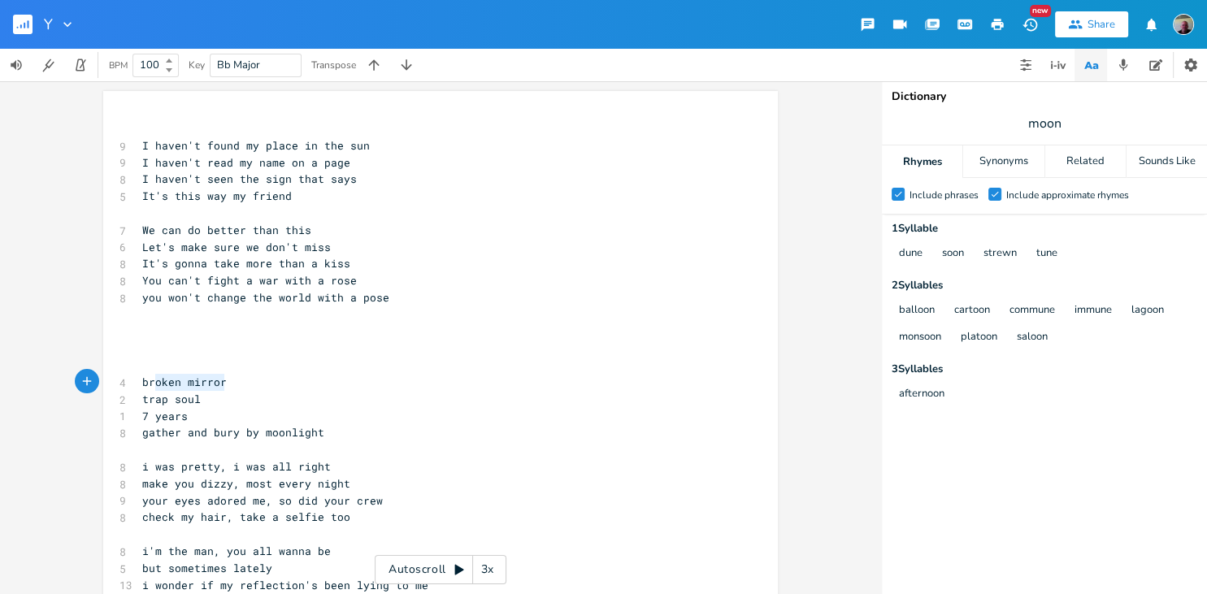
type textarea "broken mirror"
drag, startPoint x: 241, startPoint y: 382, endPoint x: 141, endPoint y: 381, distance: 99.2
click at [141, 381] on pre "broken mirror" at bounding box center [432, 382] width 587 height 17
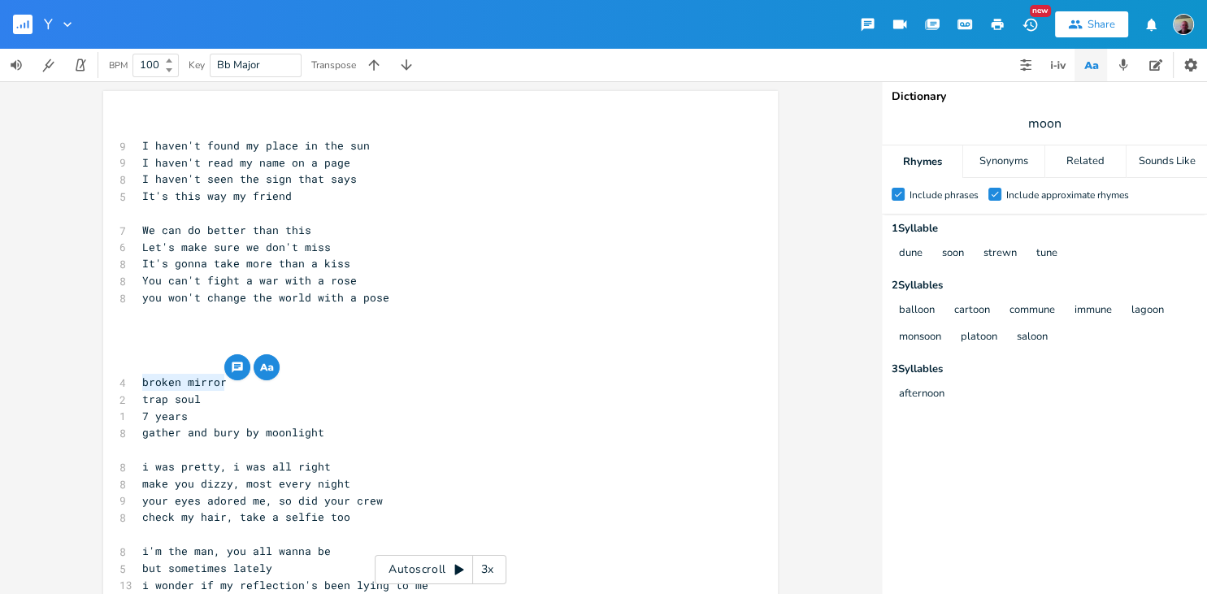
scroll to position [4, 0]
type textarea "["
type textarea "]"
type textarea "B"
type textarea "M"
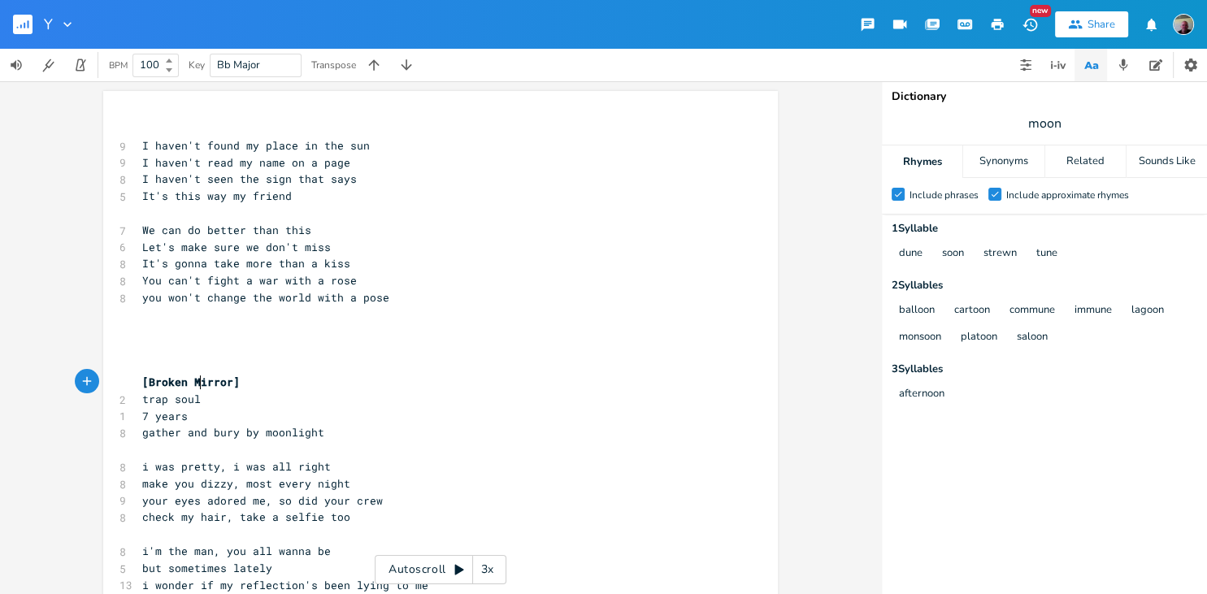
click at [314, 420] on pre "7 years" at bounding box center [432, 416] width 587 height 17
click at [285, 432] on span "gather and bury by moonlight" at bounding box center [233, 432] width 182 height 15
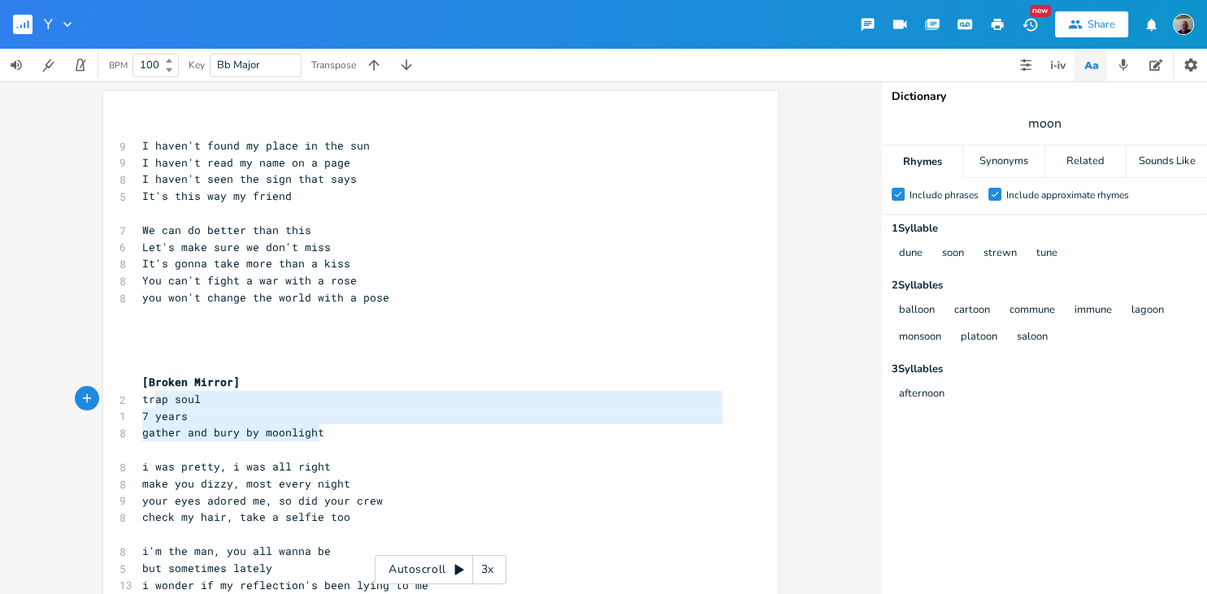
type textarea "rap soul 7 years gather and bury by moonlight"
drag, startPoint x: 334, startPoint y: 436, endPoint x: 148, endPoint y: 405, distance: 188.7
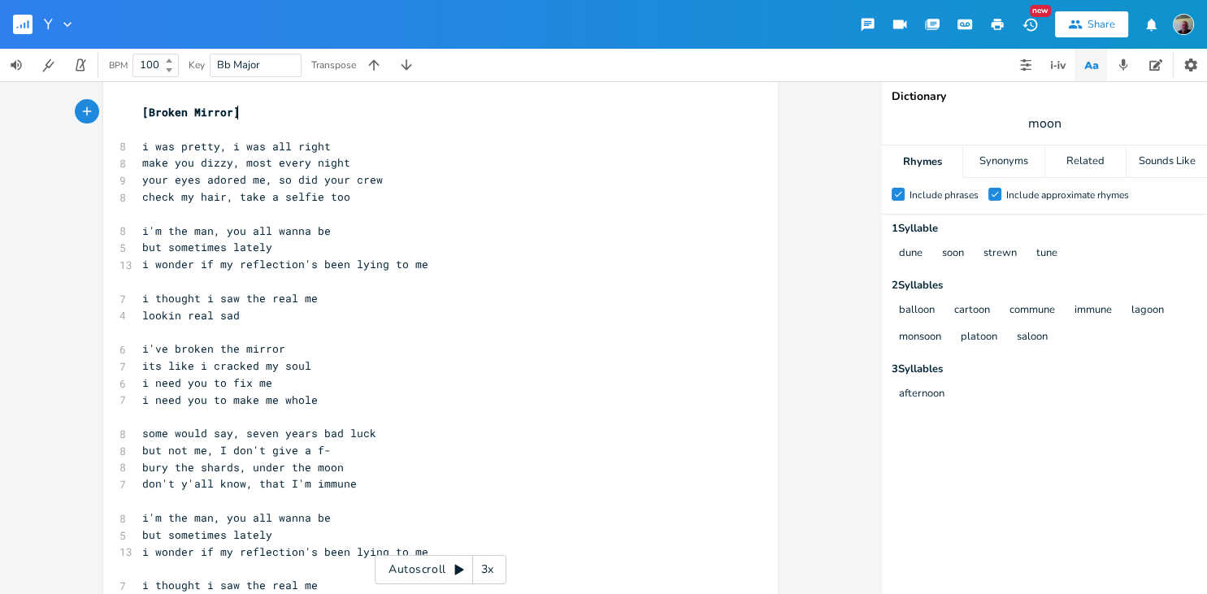
scroll to position [211, 0]
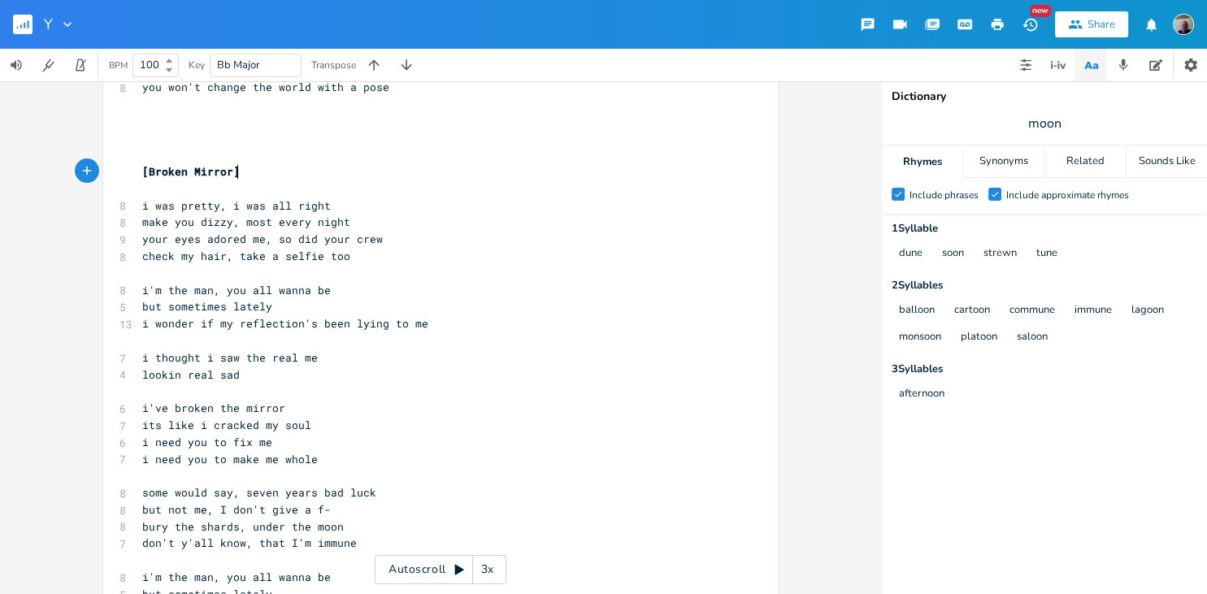
click at [296, 353] on span "i thought i saw the real me" at bounding box center [230, 357] width 176 height 15
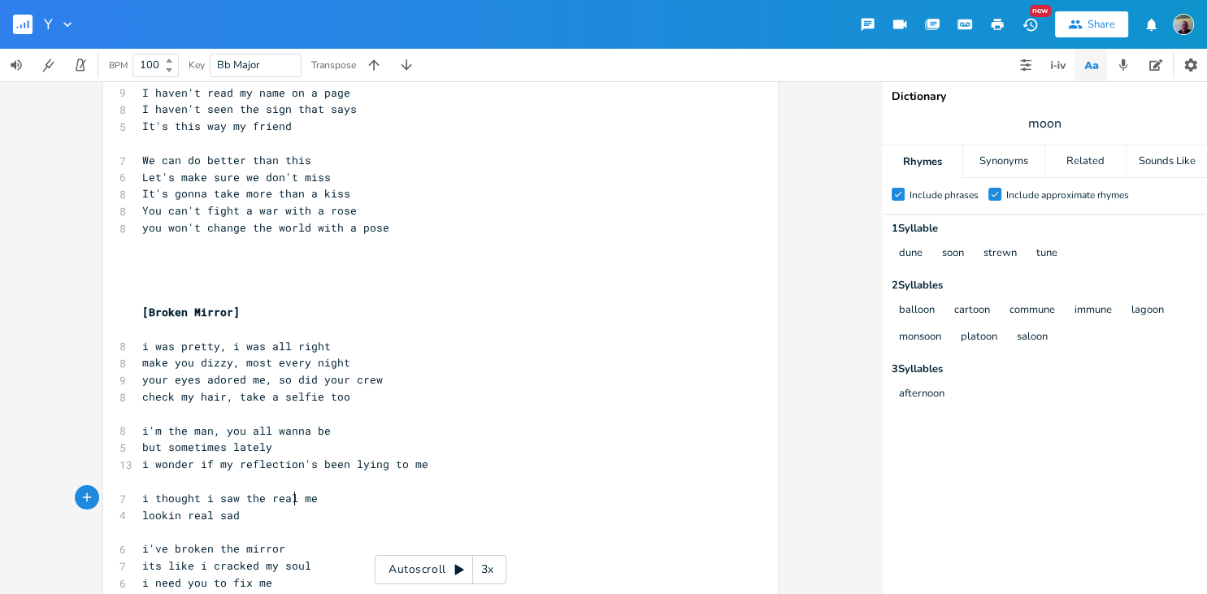
scroll to position [0, 0]
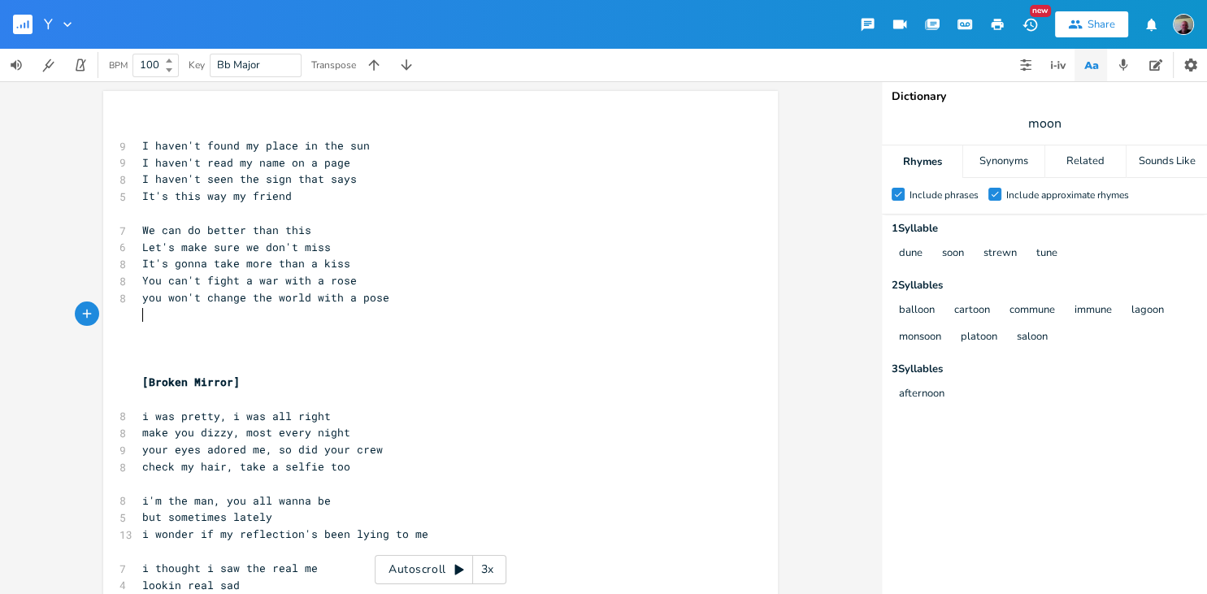
click at [161, 321] on pre "​" at bounding box center [432, 314] width 587 height 17
